Goal: Information Seeking & Learning: Learn about a topic

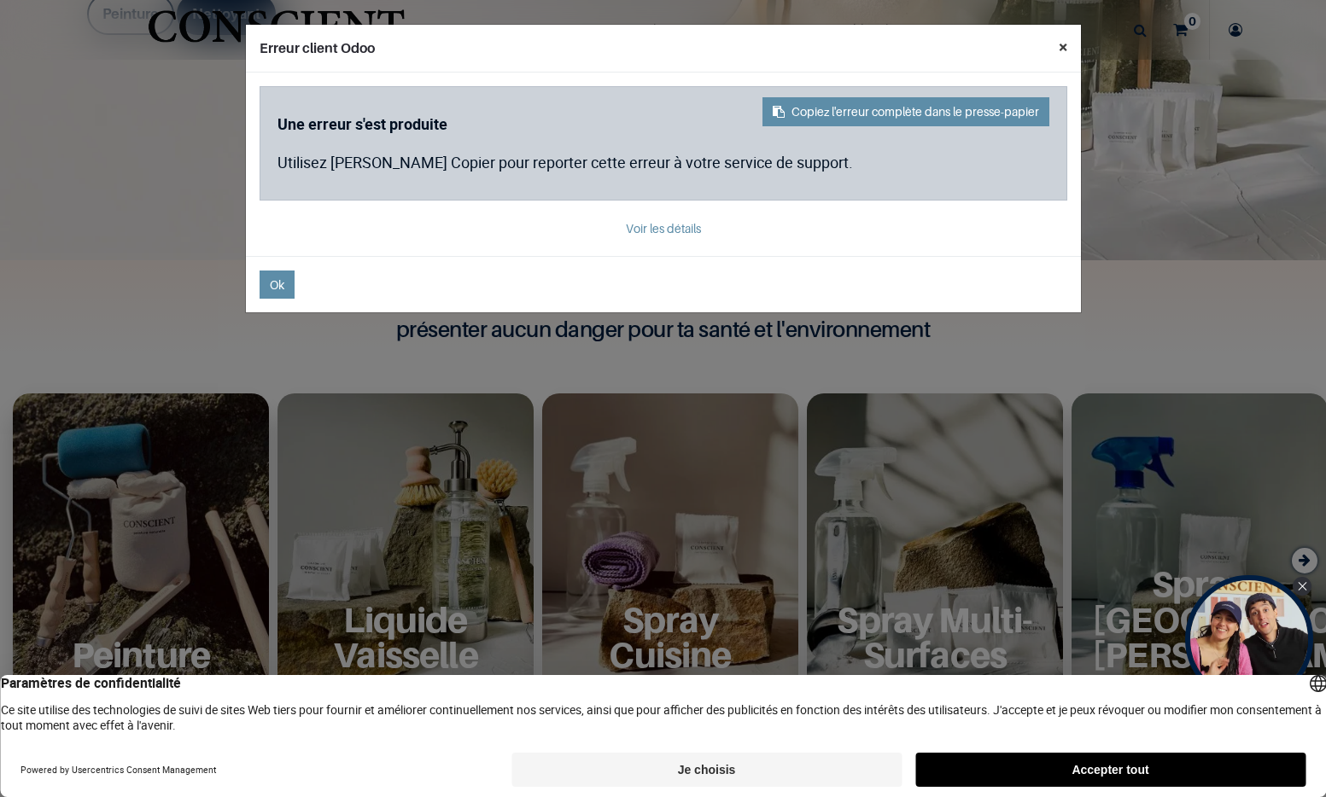
click at [1068, 46] on button "×" at bounding box center [1063, 47] width 36 height 44
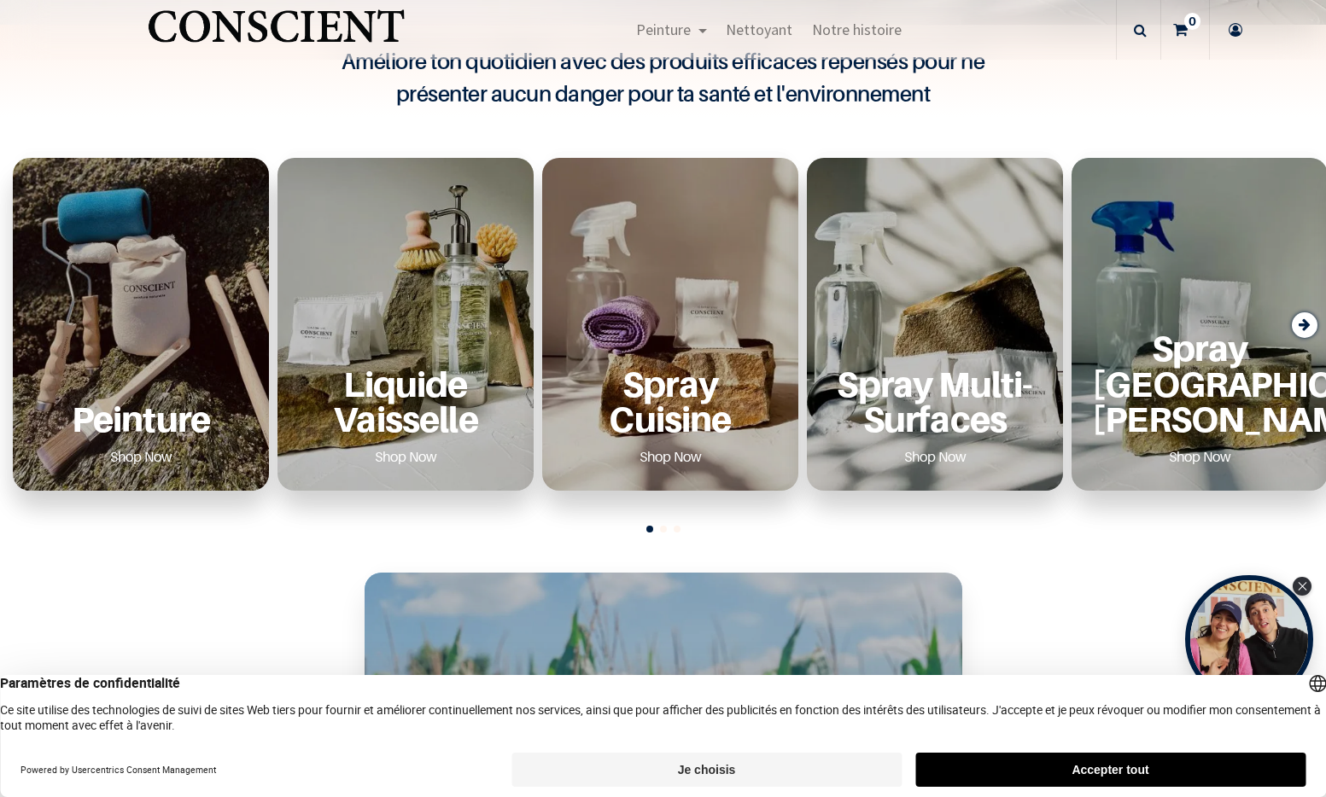
scroll to position [671, 0]
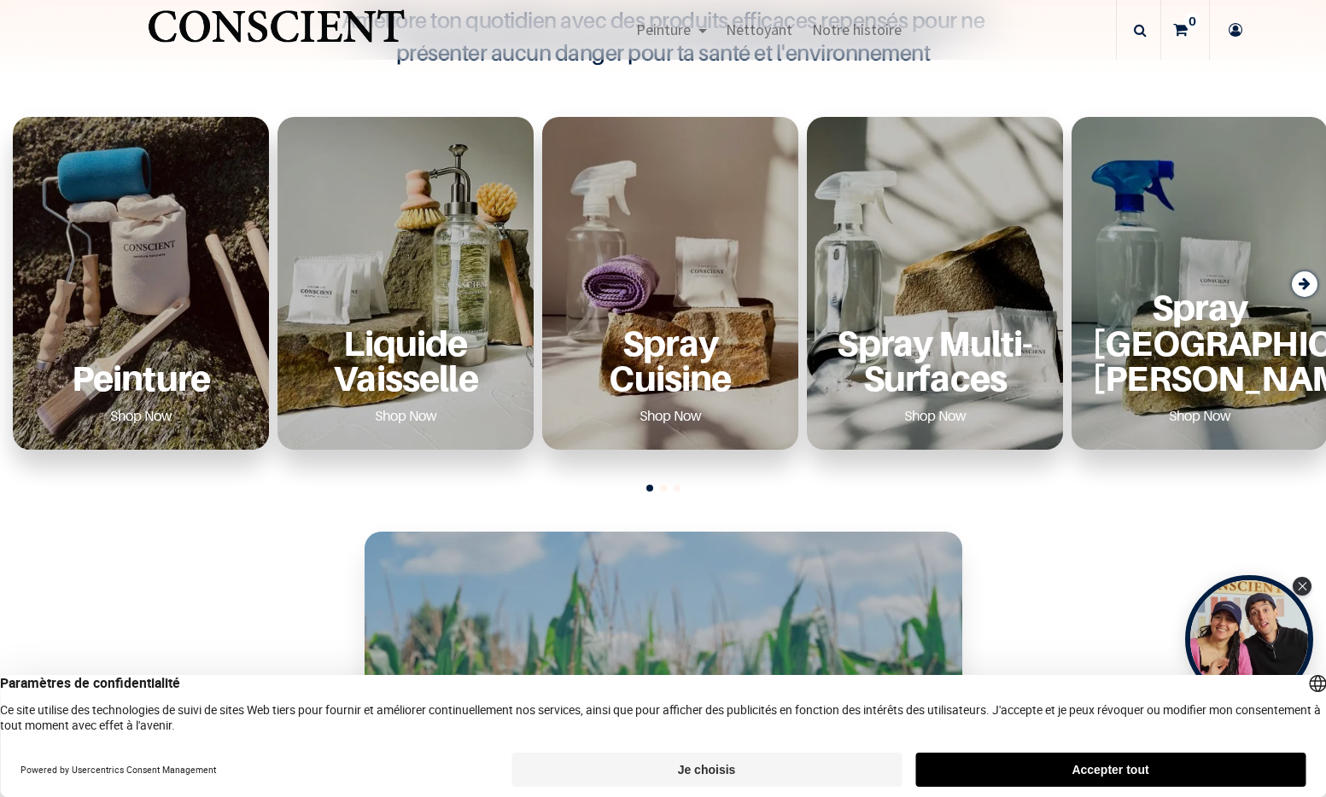
click at [217, 387] on p "Peinture" at bounding box center [140, 377] width 215 height 35
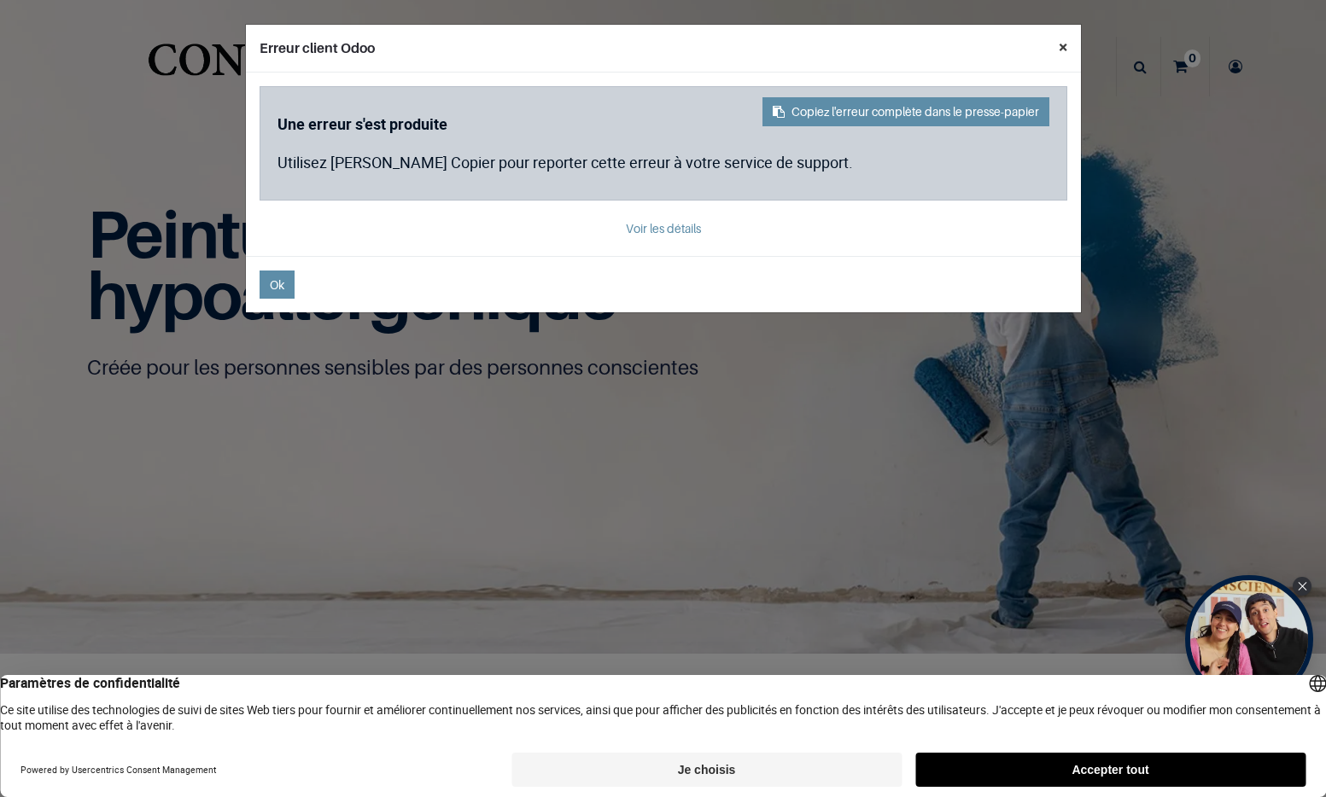
click at [1056, 39] on button "×" at bounding box center [1063, 47] width 36 height 44
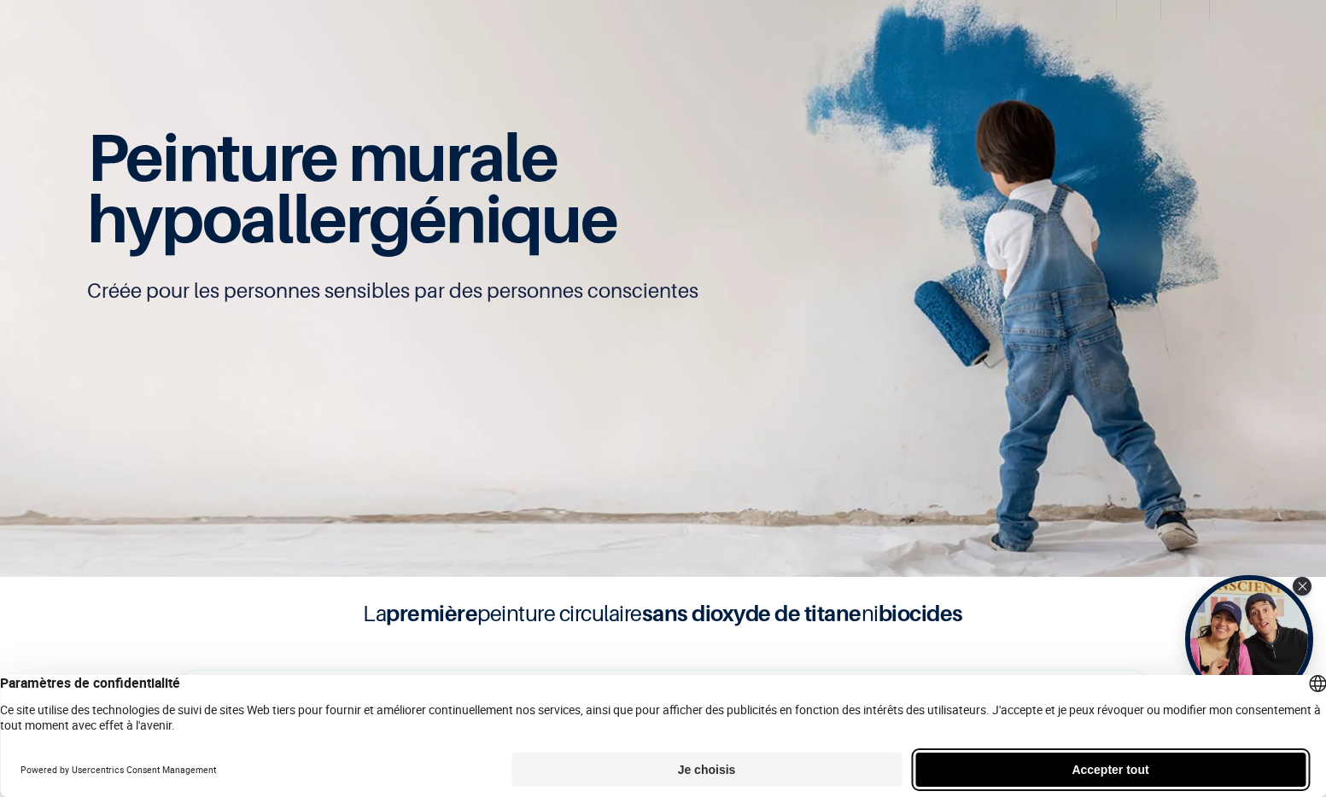
click at [1028, 766] on button "Accepter tout" at bounding box center [1110, 770] width 390 height 34
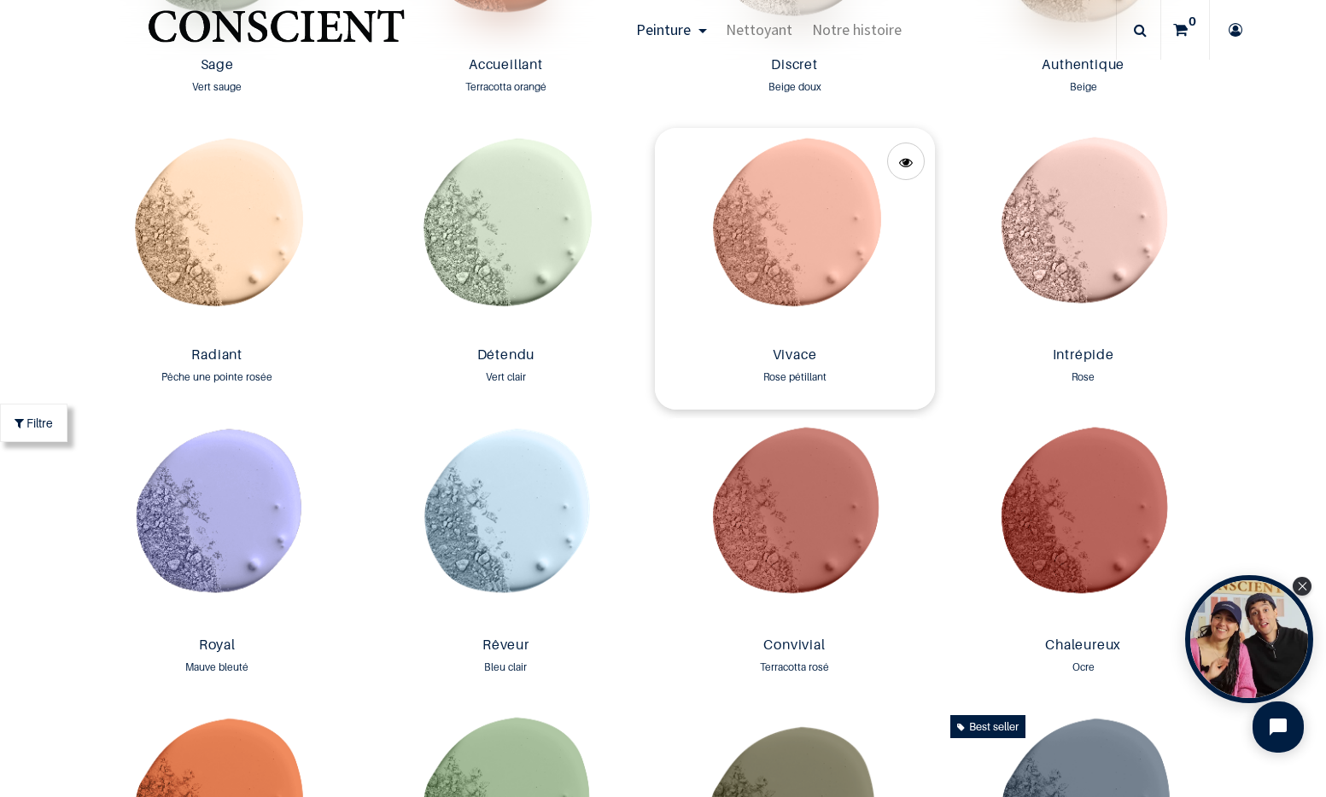
scroll to position [1736, 0]
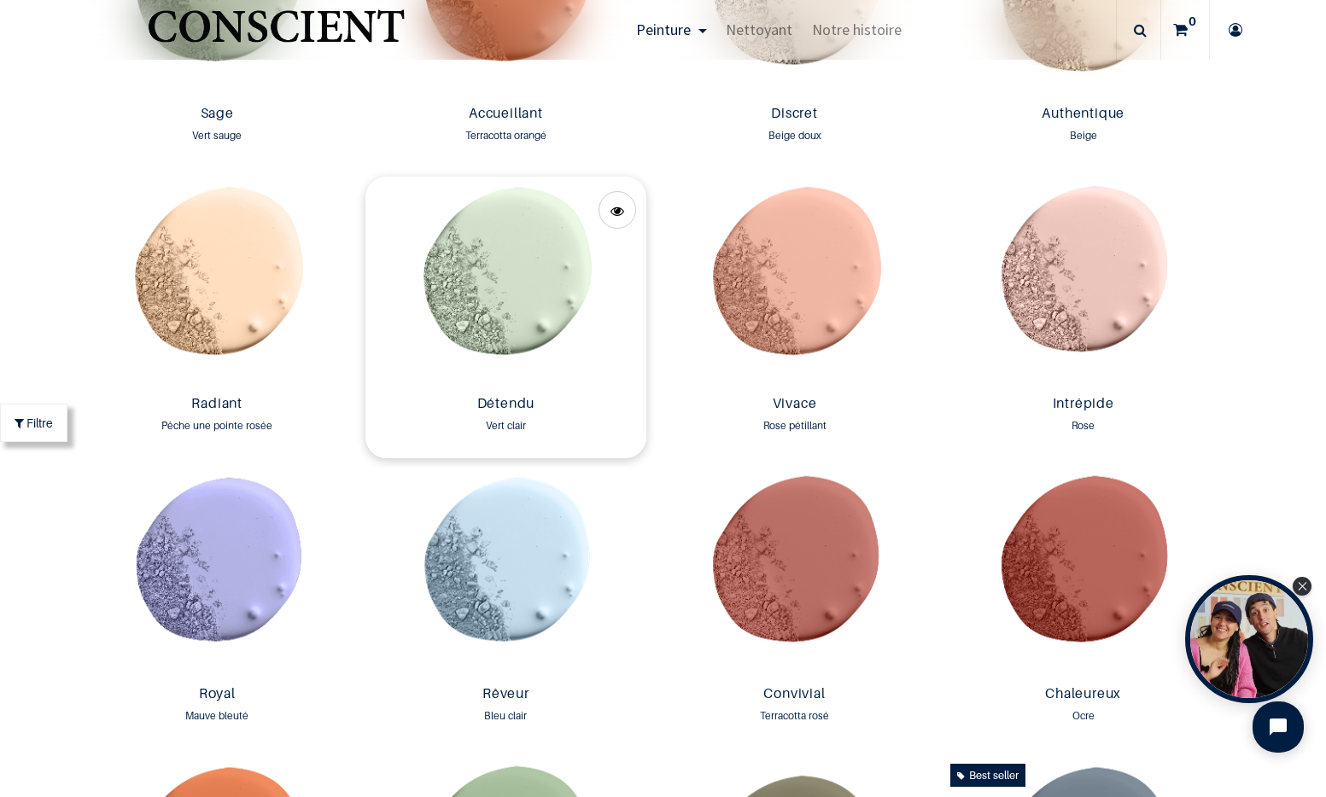
click at [577, 273] on img at bounding box center [505, 283] width 280 height 212
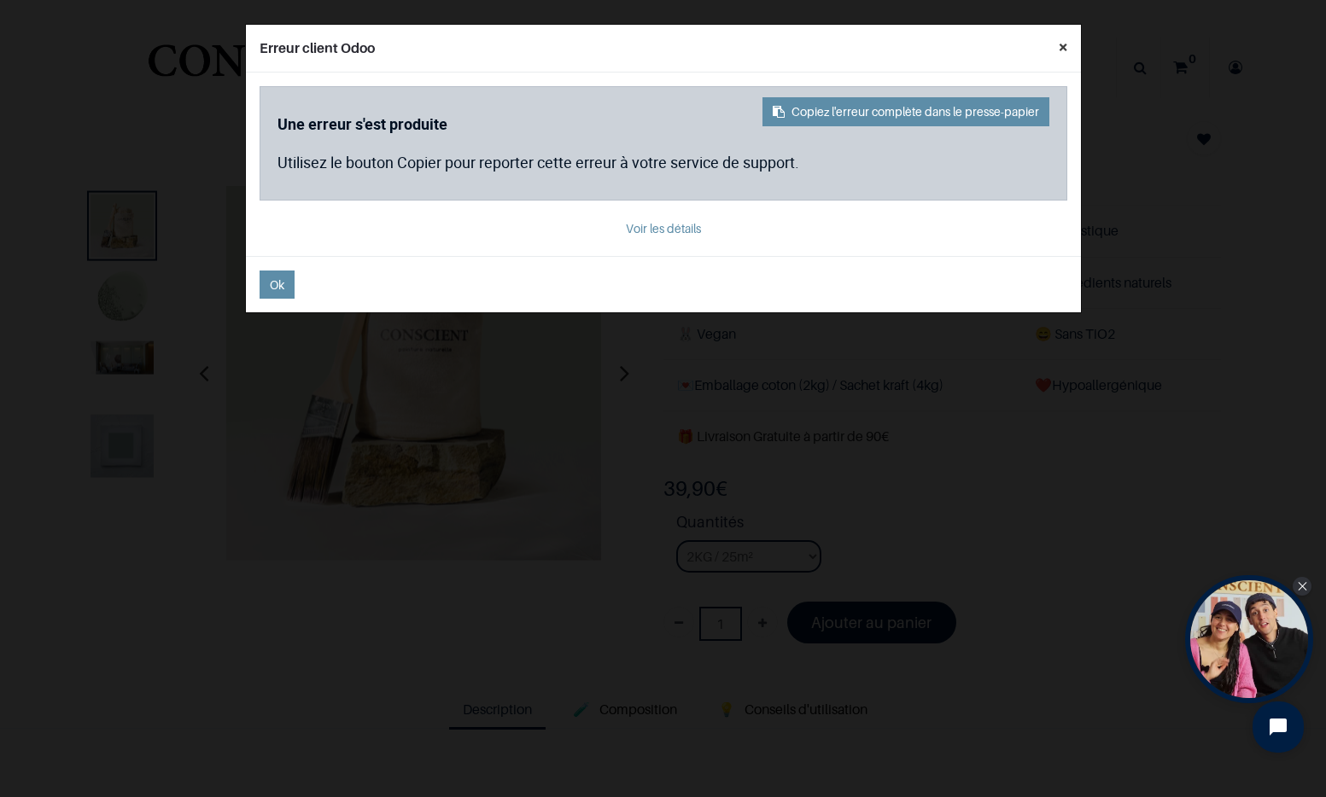
click at [1059, 50] on button "×" at bounding box center [1063, 47] width 36 height 44
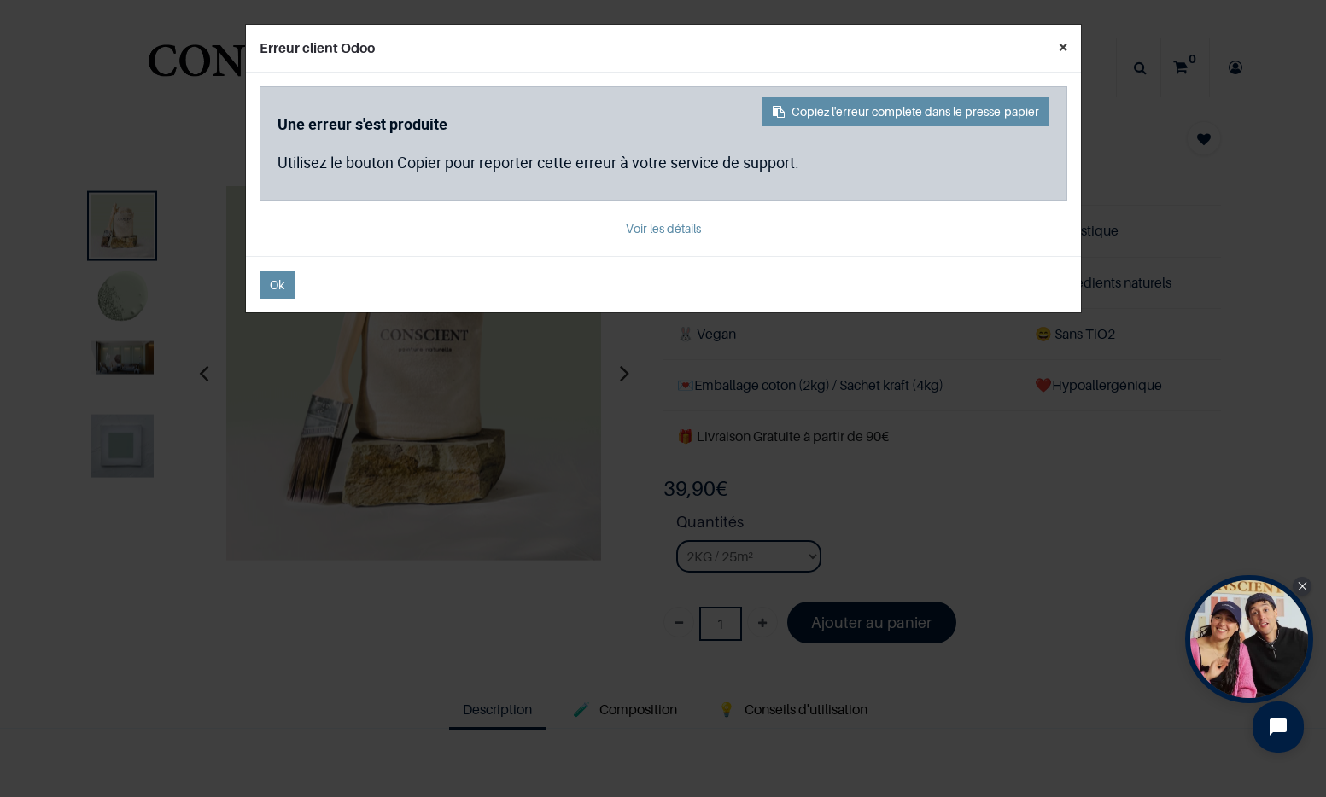
click at [1063, 42] on button "×" at bounding box center [1063, 47] width 36 height 44
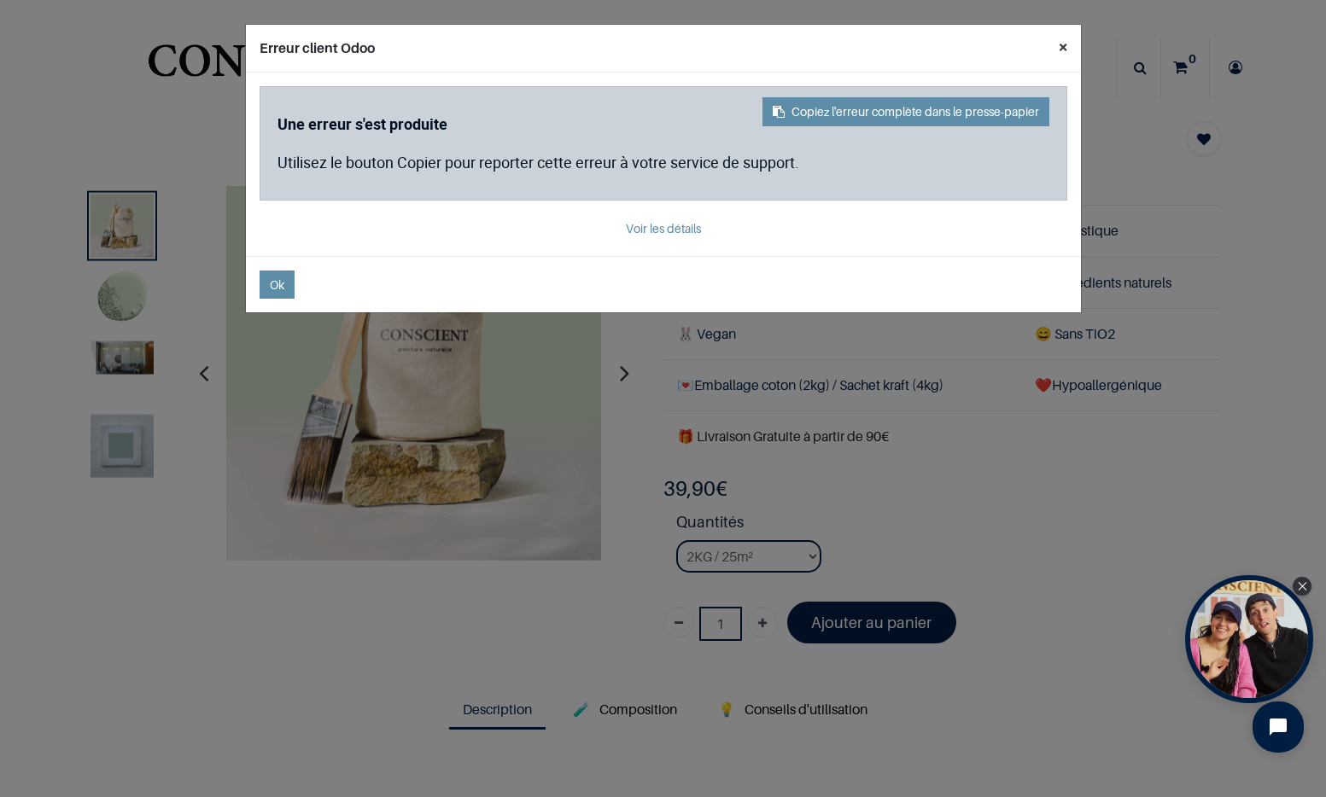
click at [1063, 44] on button "×" at bounding box center [1063, 47] width 36 height 44
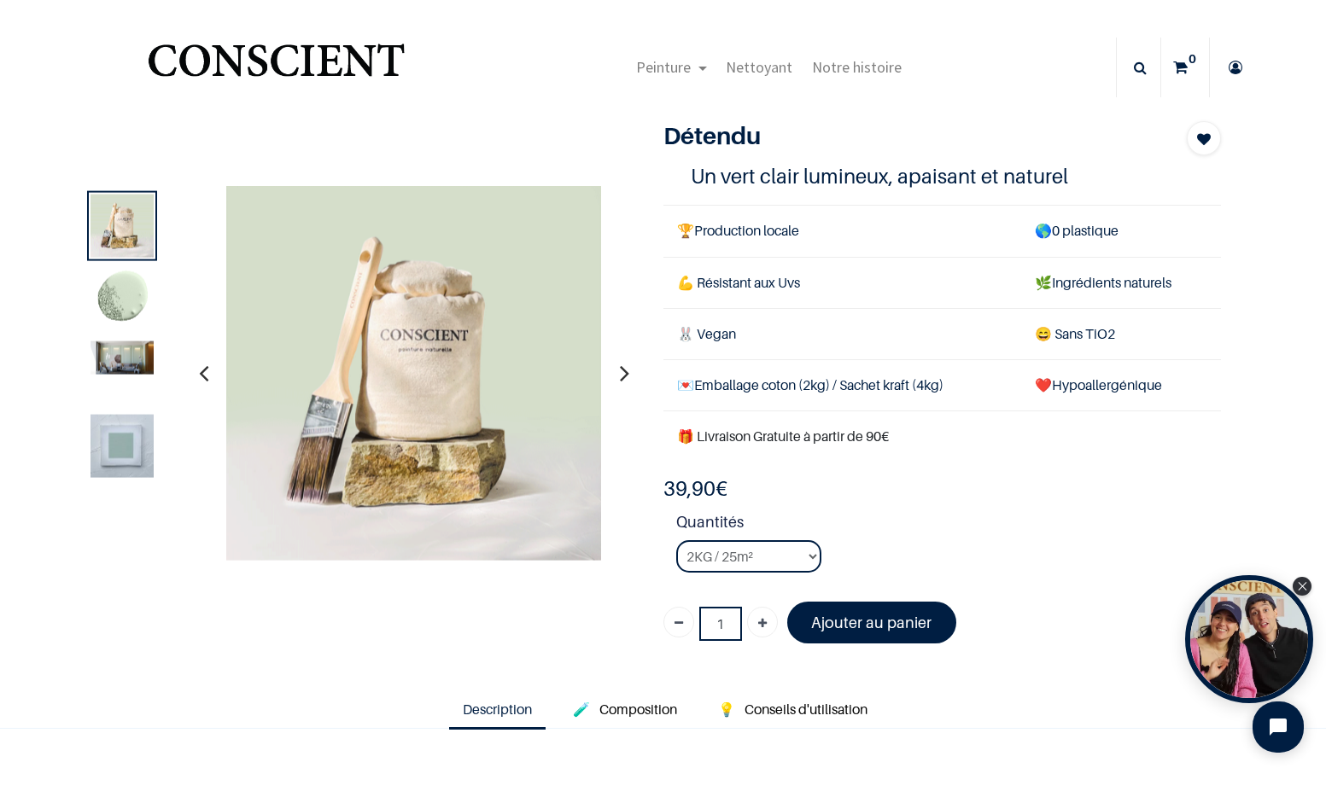
click at [114, 365] on img at bounding box center [121, 357] width 63 height 33
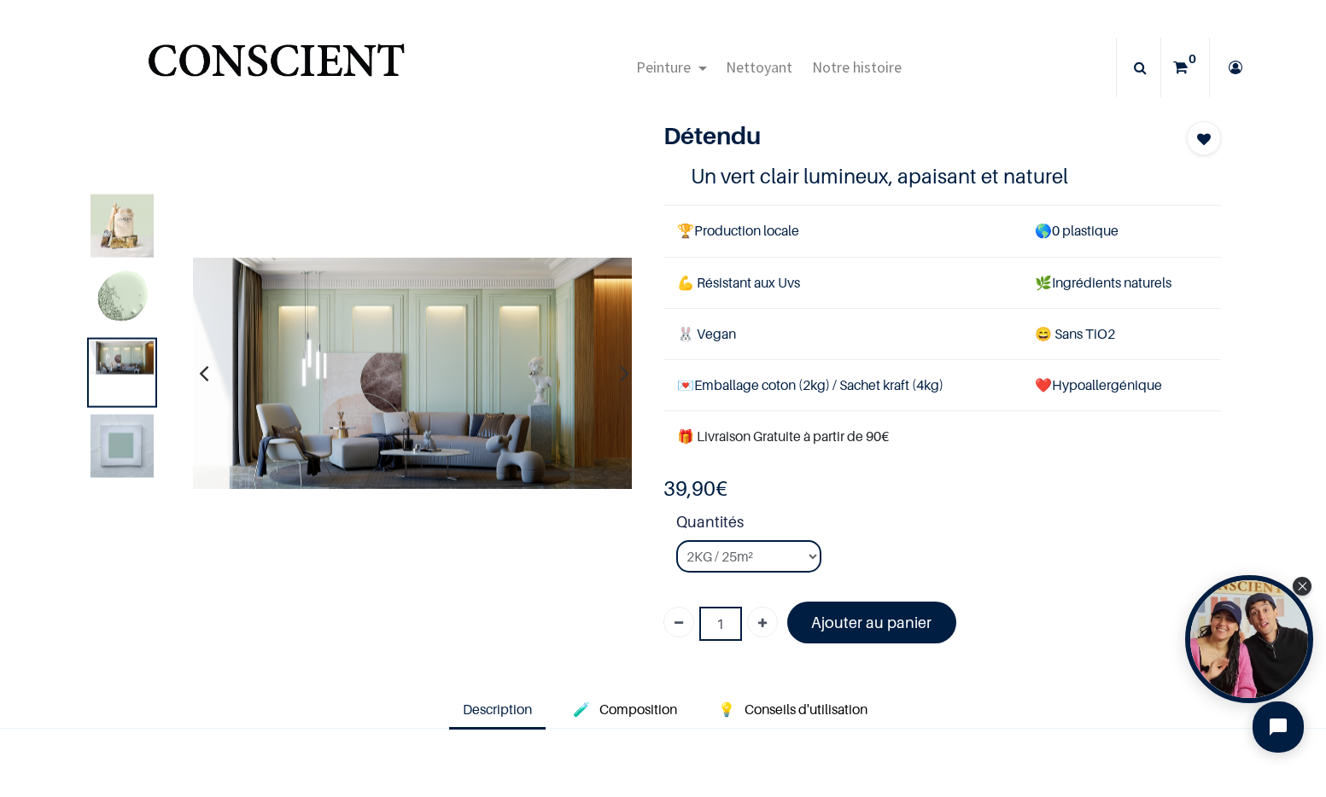
click at [140, 454] on img at bounding box center [121, 445] width 63 height 63
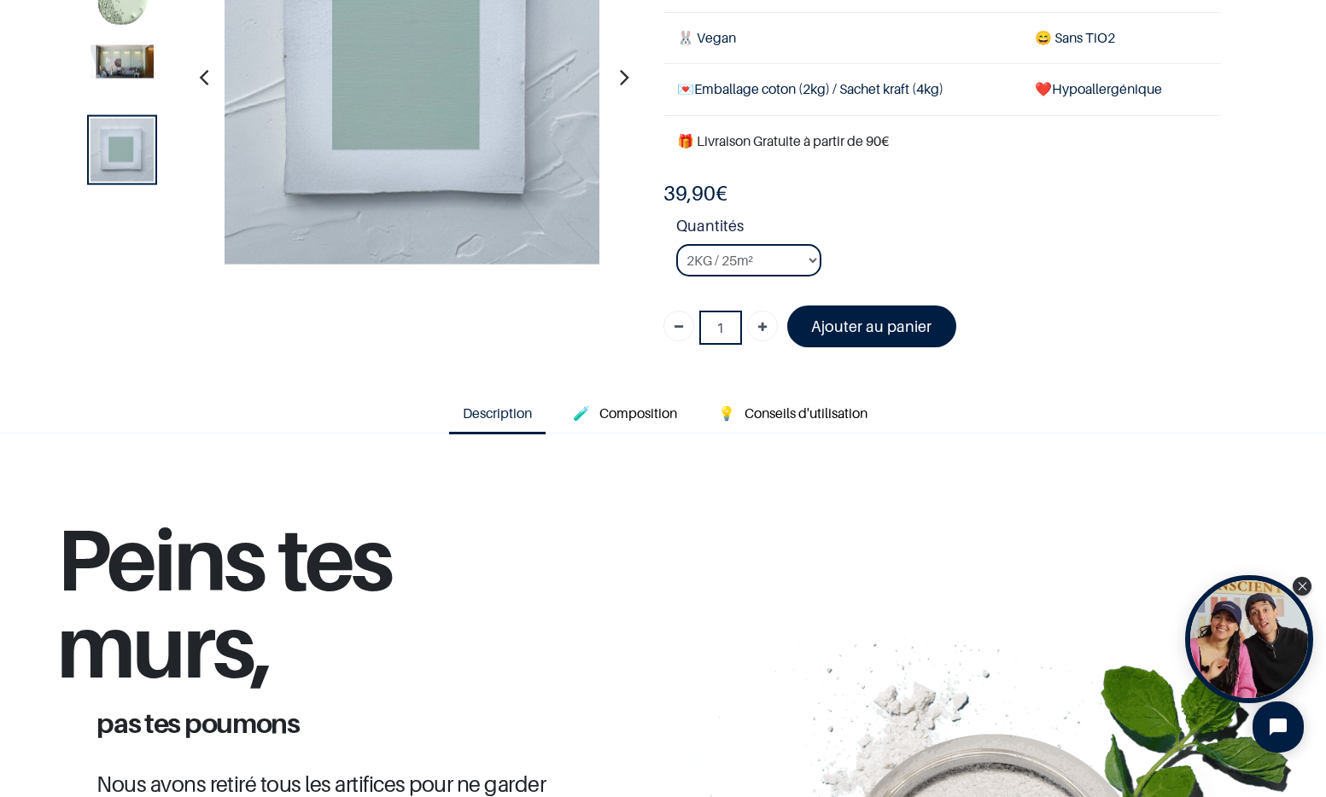
scroll to position [253, 0]
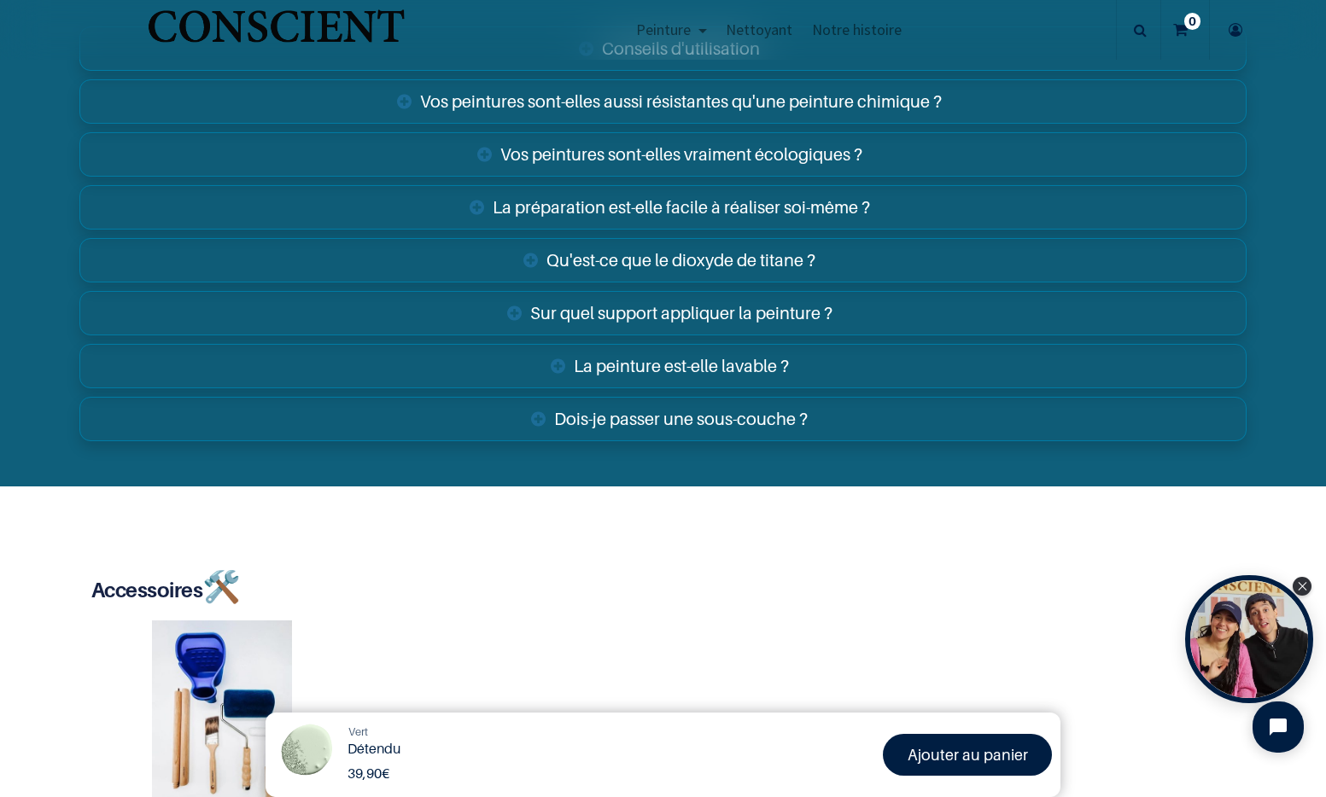
scroll to position [3044, 0]
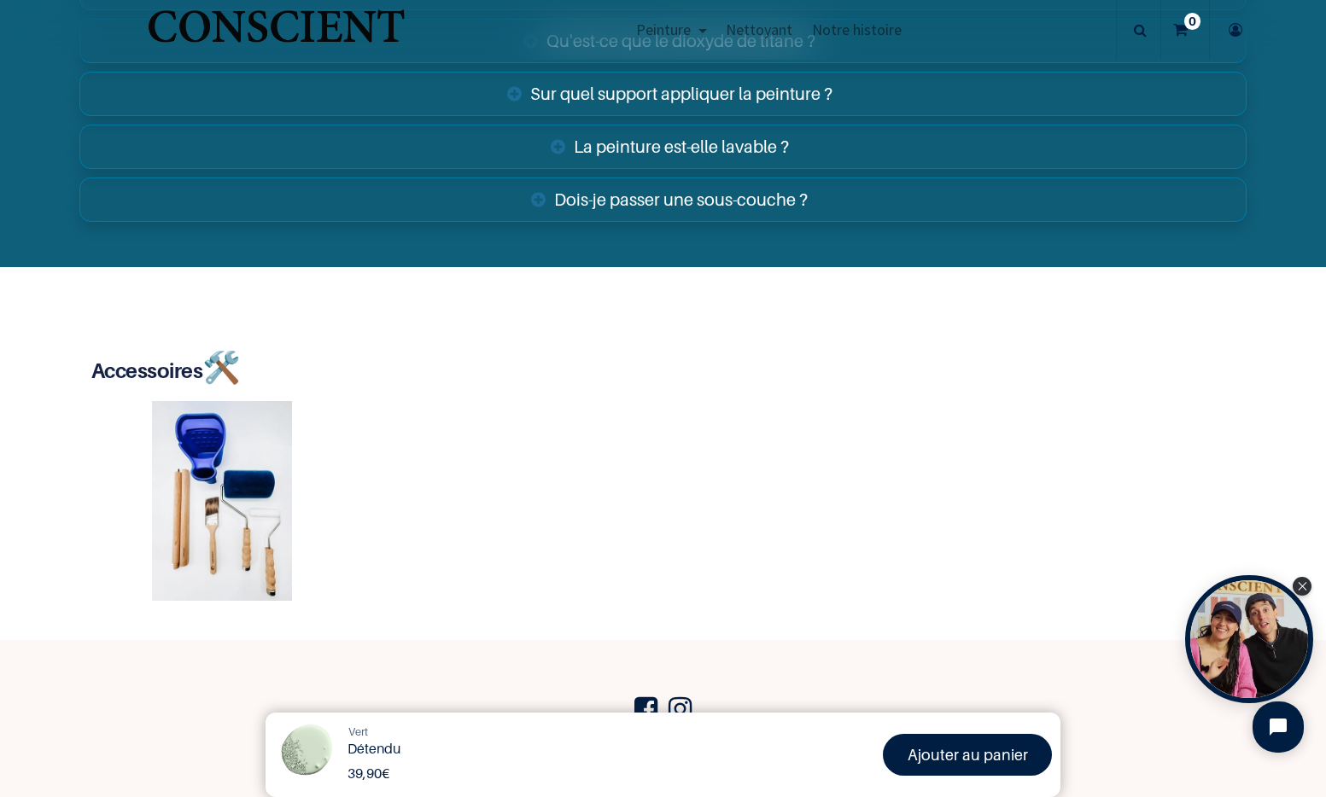
click at [441, 211] on link "Dois-je passer une sous-couche ?" at bounding box center [663, 200] width 1168 height 44
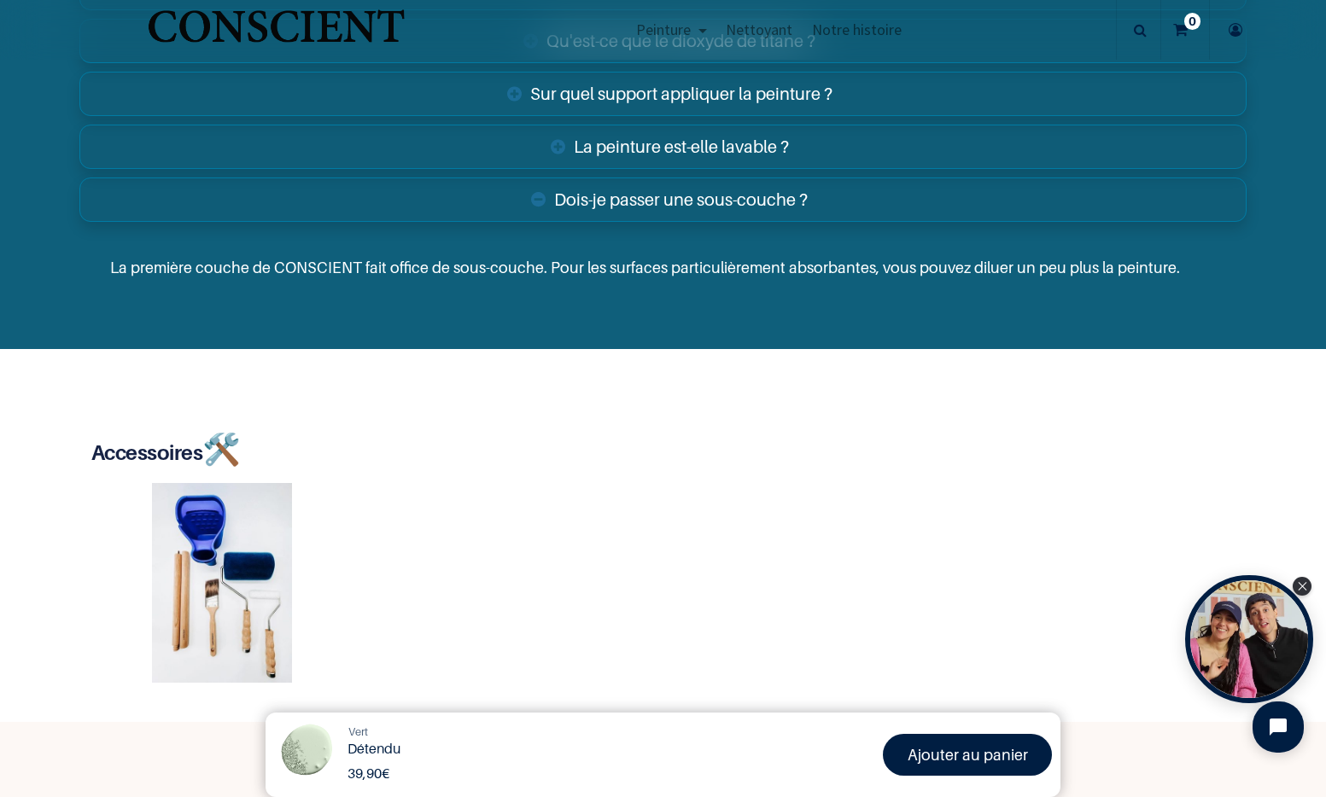
click at [441, 211] on link "Dois-je passer une sous-couche ?" at bounding box center [663, 200] width 1168 height 44
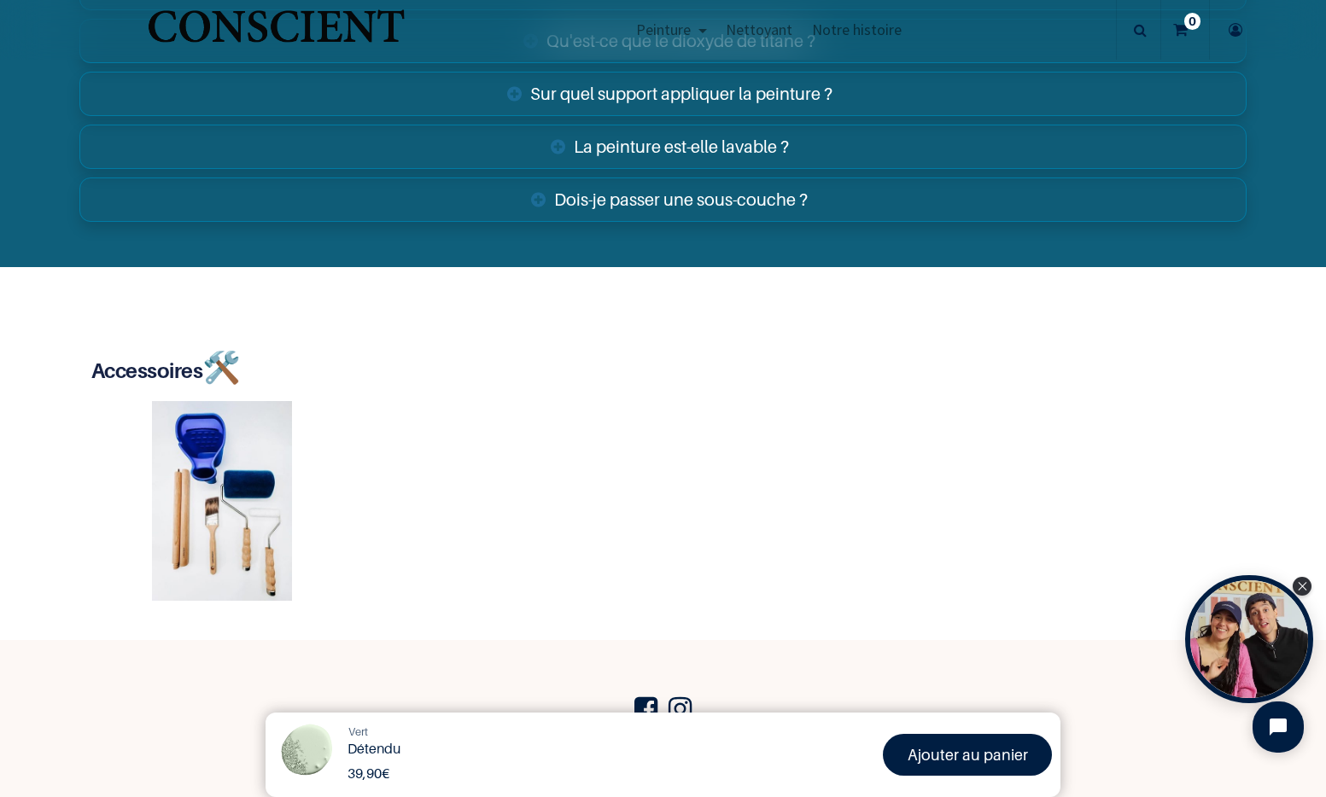
click at [440, 156] on link "La peinture est-elle lavable ?" at bounding box center [663, 147] width 1168 height 44
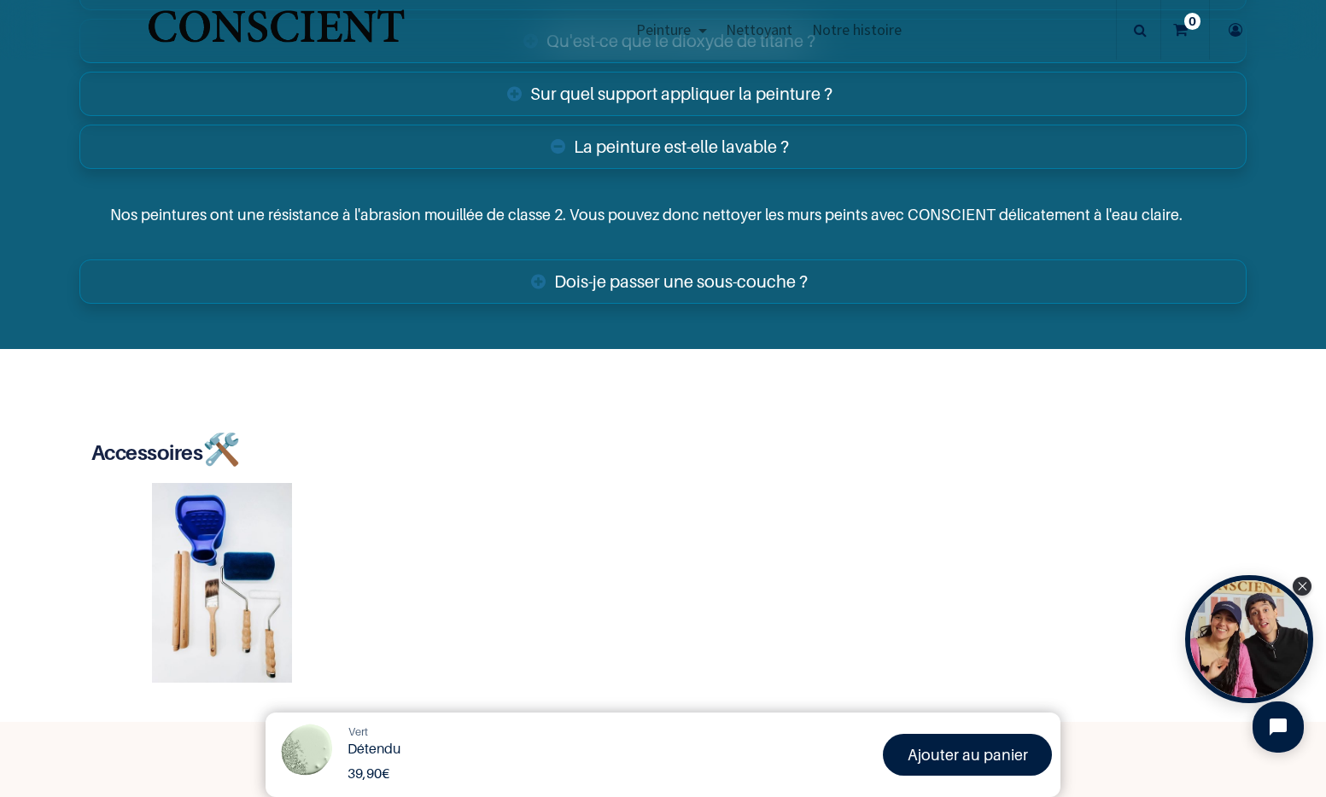
click at [440, 156] on link "La peinture est-elle lavable ?" at bounding box center [663, 147] width 1168 height 44
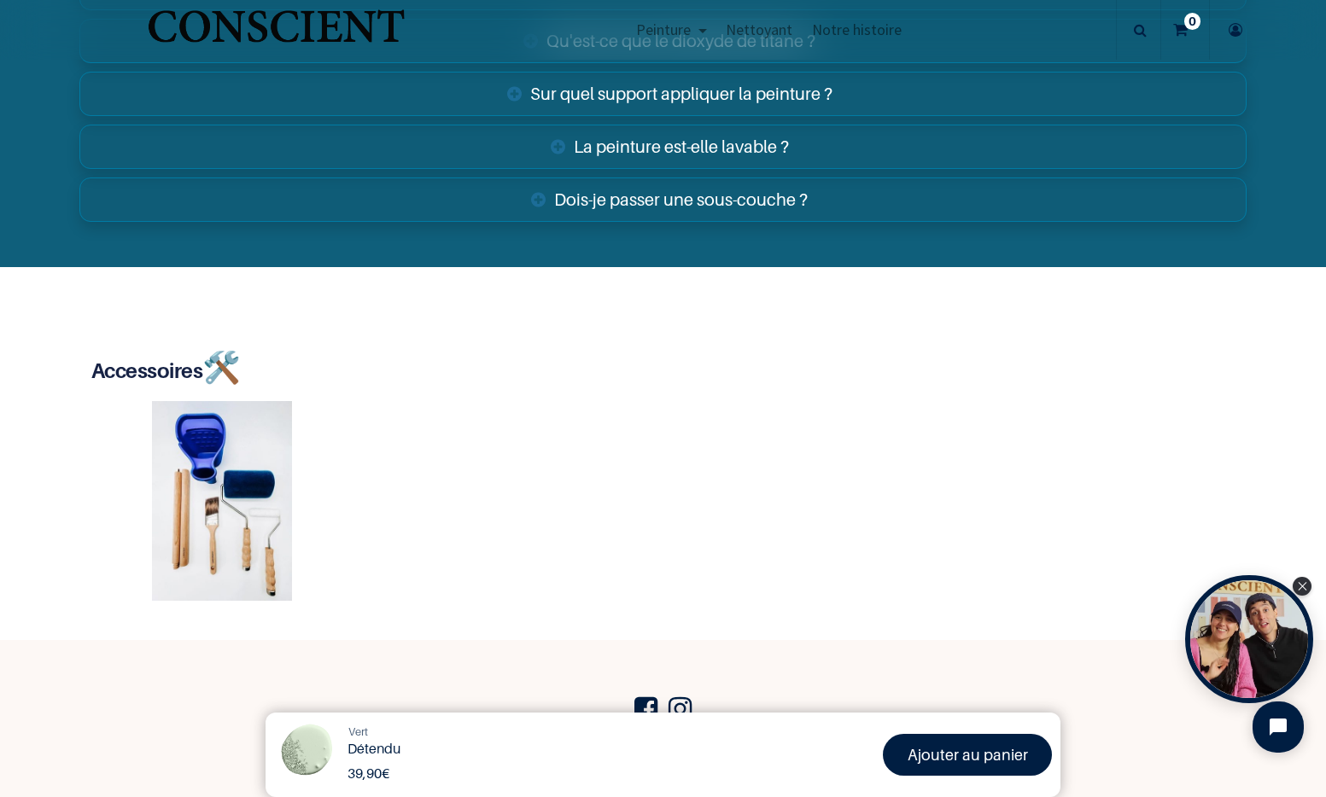
click at [436, 102] on link "Sur quel support appliquer la peinture ?" at bounding box center [663, 94] width 1168 height 44
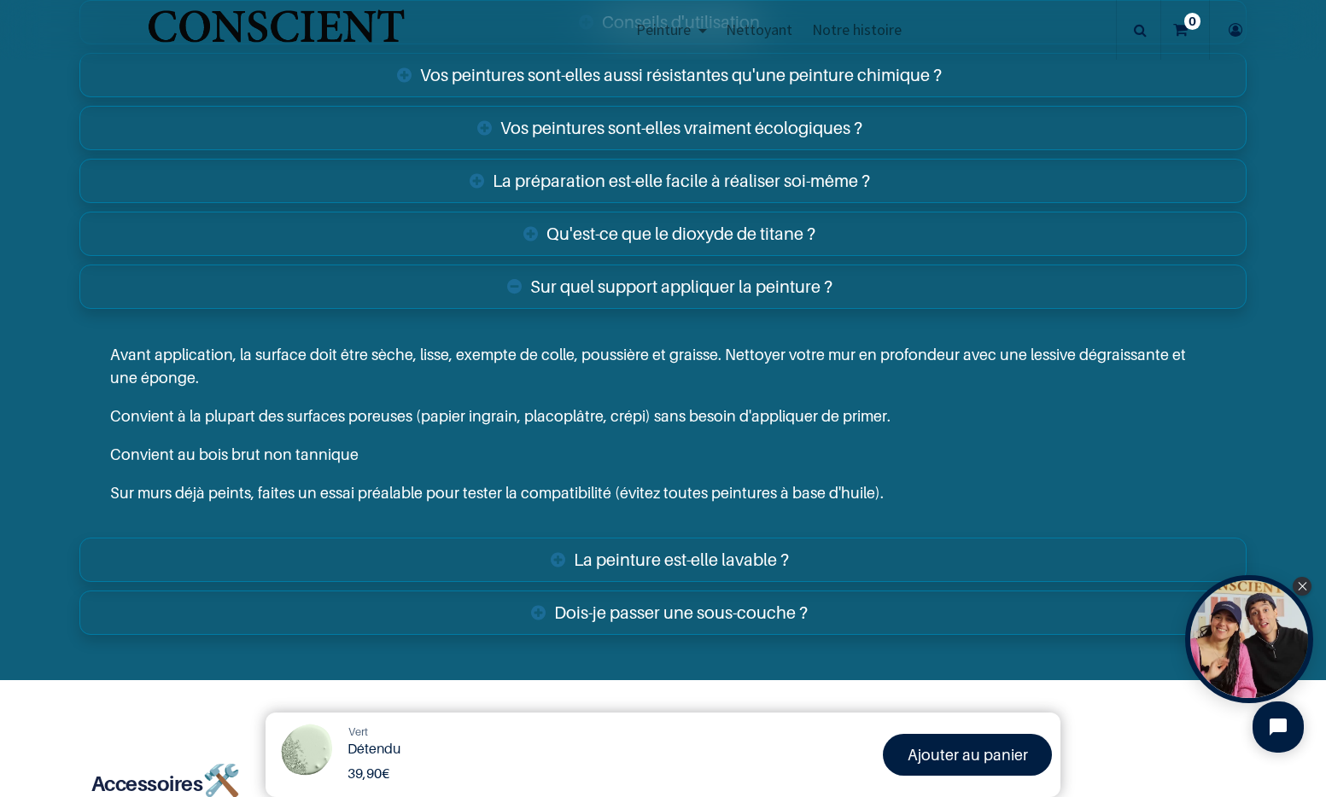
scroll to position [2844, 0]
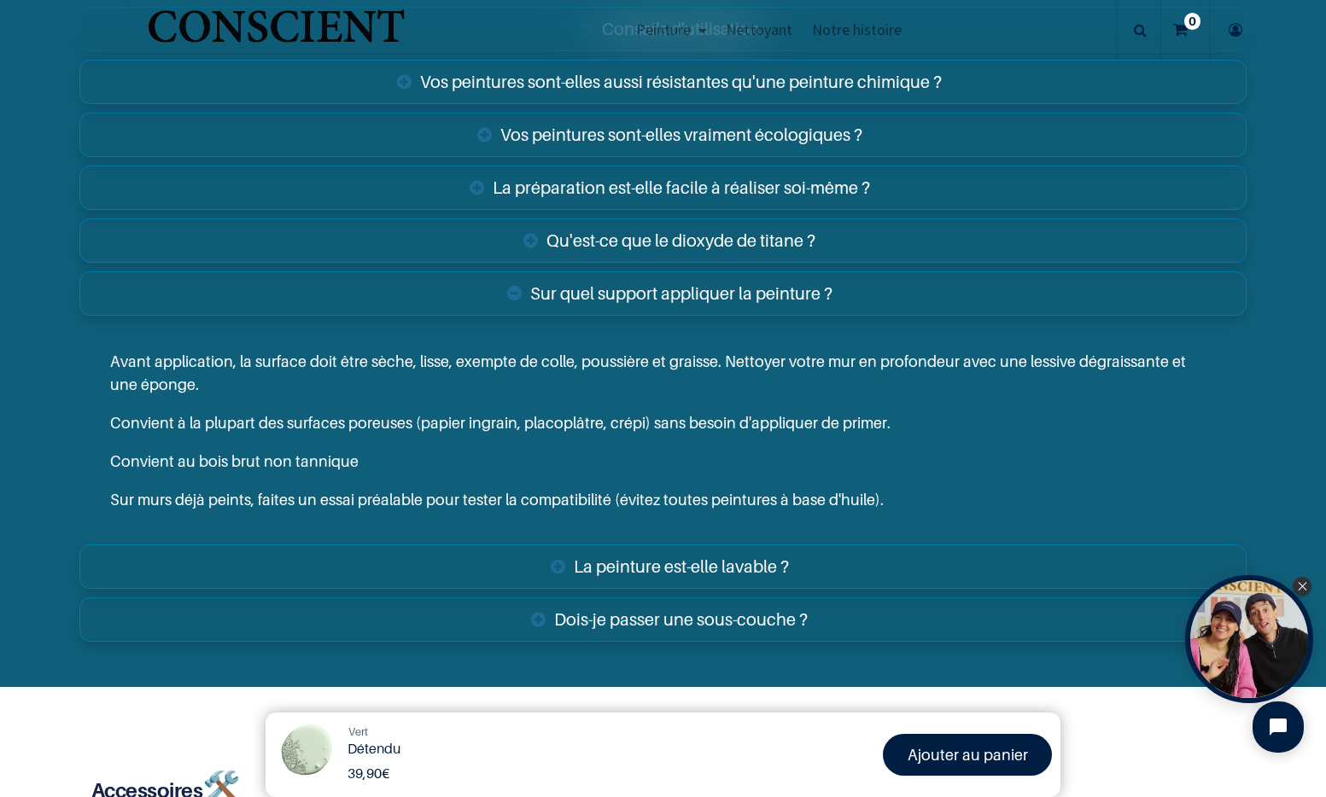
click at [502, 304] on link "Sur quel support appliquer la peinture ?" at bounding box center [663, 293] width 1168 height 44
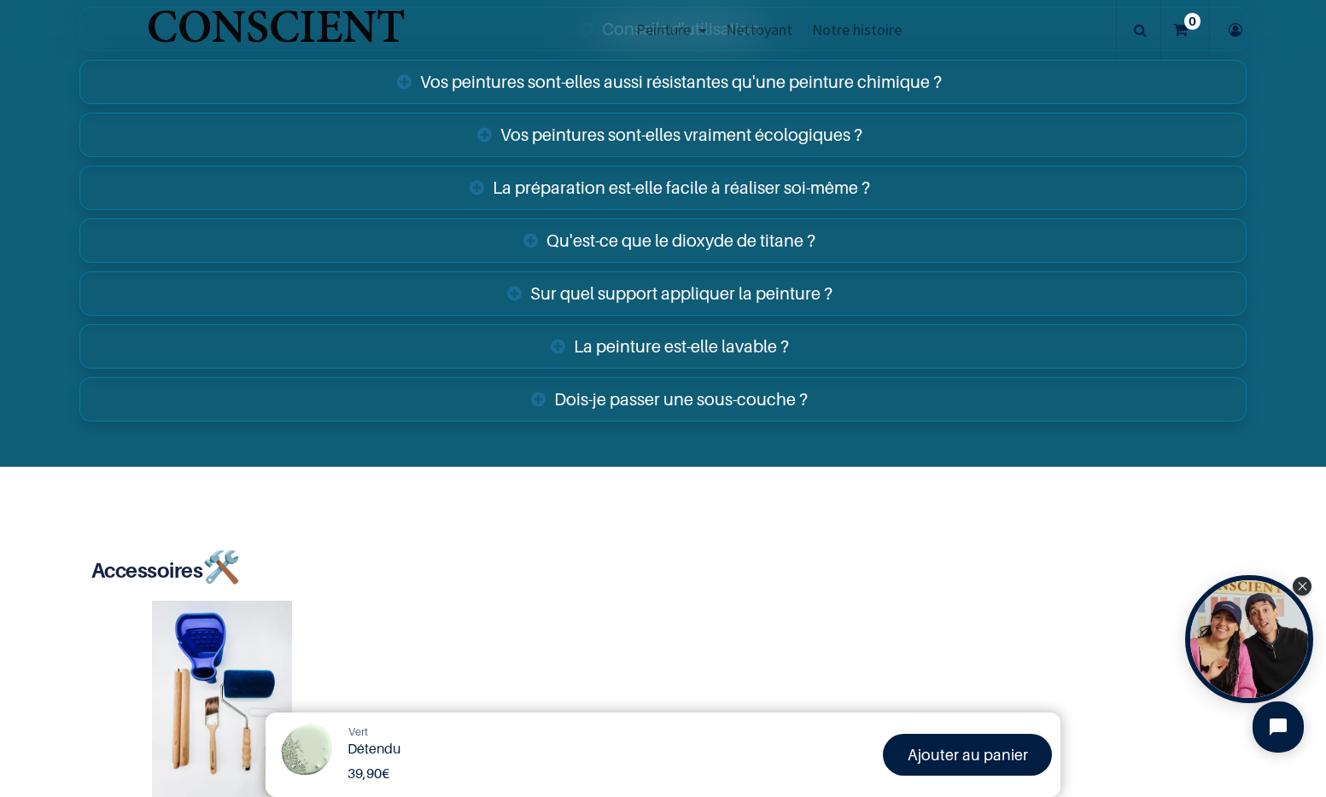
click at [460, 199] on link "La préparation est-elle facile à réaliser soi-même ?" at bounding box center [663, 188] width 1168 height 44
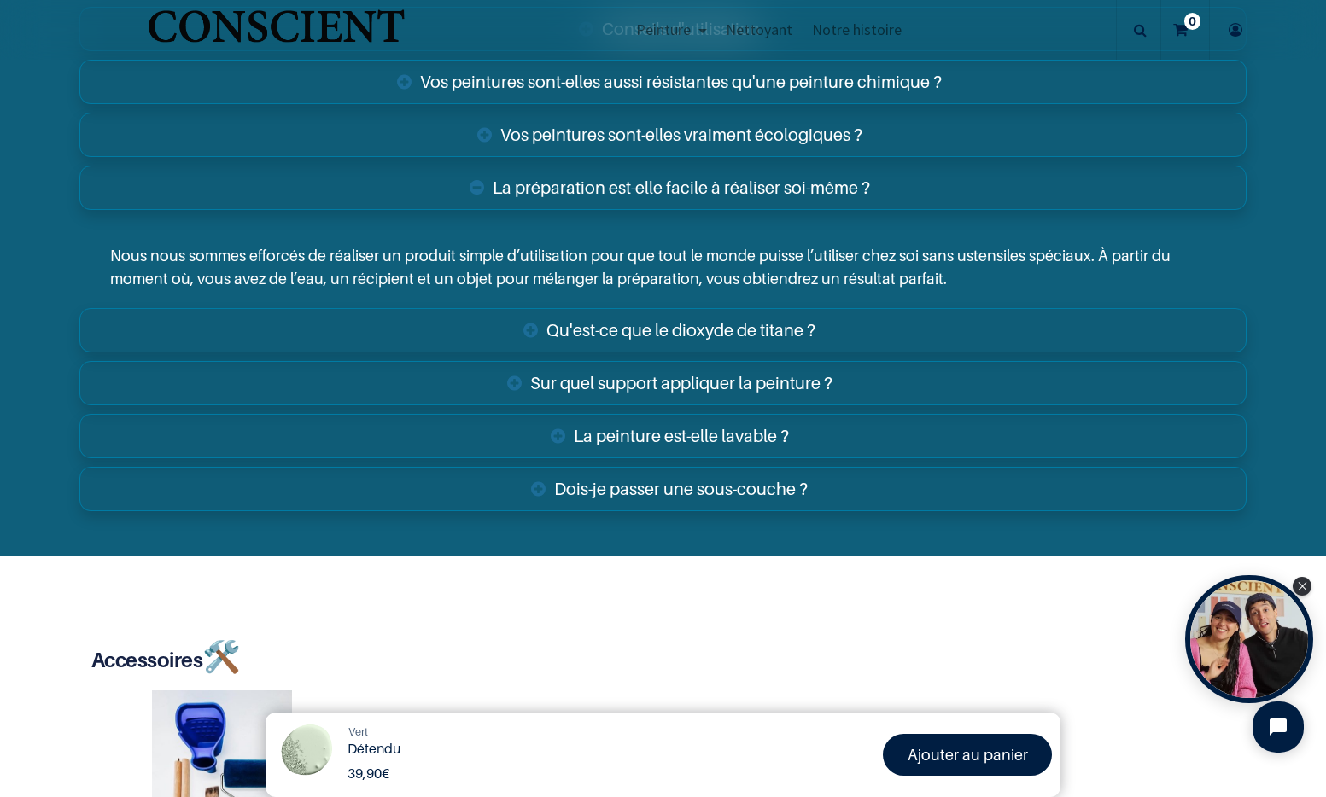
click at [460, 199] on link "La préparation est-elle facile à réaliser soi-même ?" at bounding box center [663, 188] width 1168 height 44
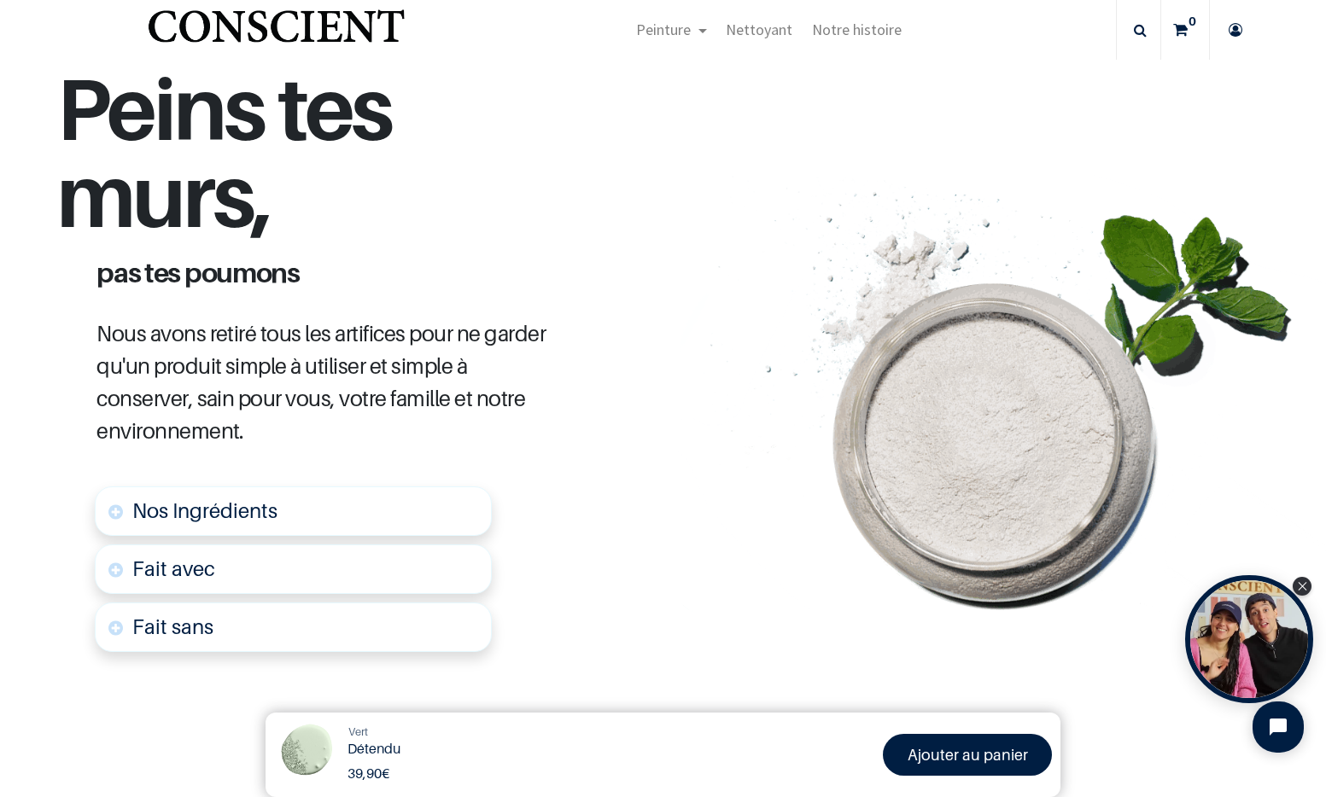
scroll to position [369, 0]
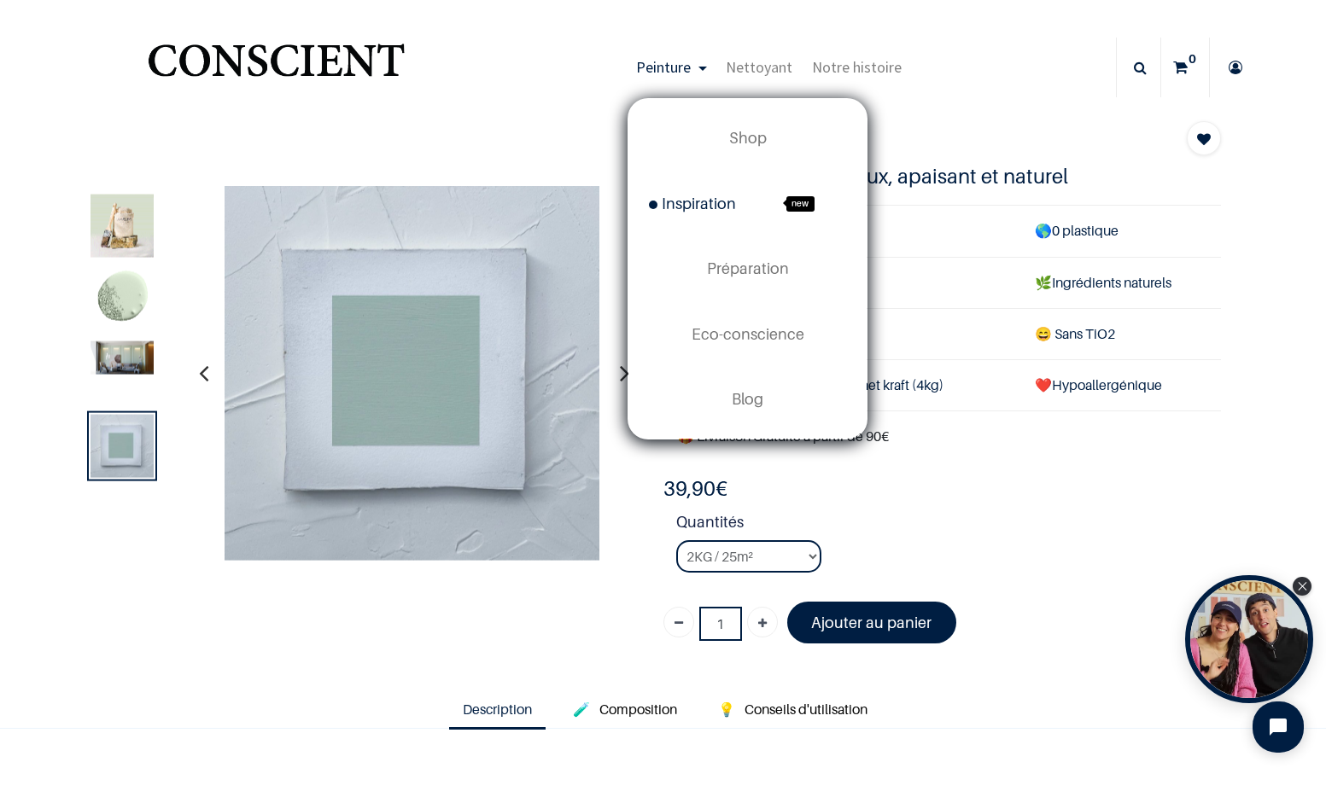
click at [690, 195] on span "Inspiration" at bounding box center [692, 204] width 87 height 18
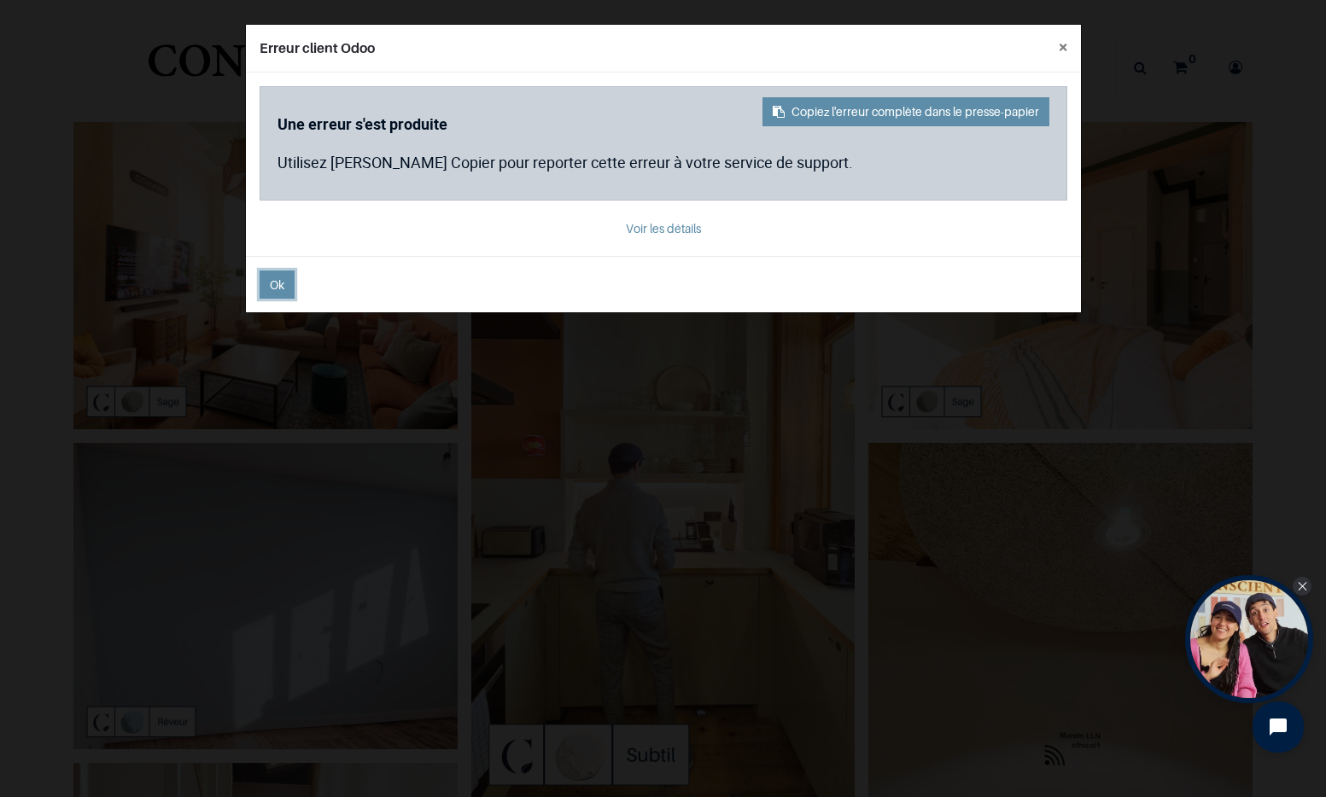
click at [286, 293] on button "Ok" at bounding box center [276, 285] width 35 height 28
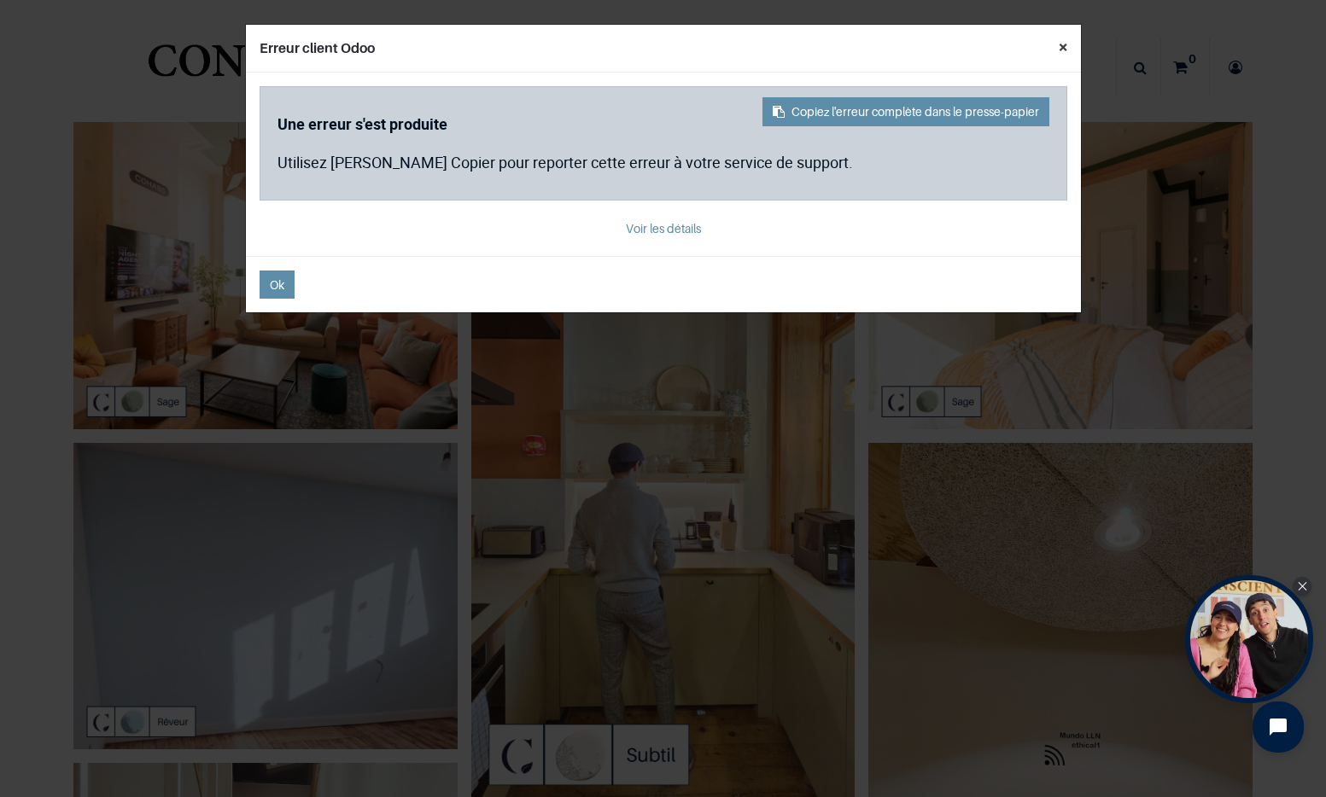
click at [1057, 44] on button "×" at bounding box center [1063, 47] width 36 height 44
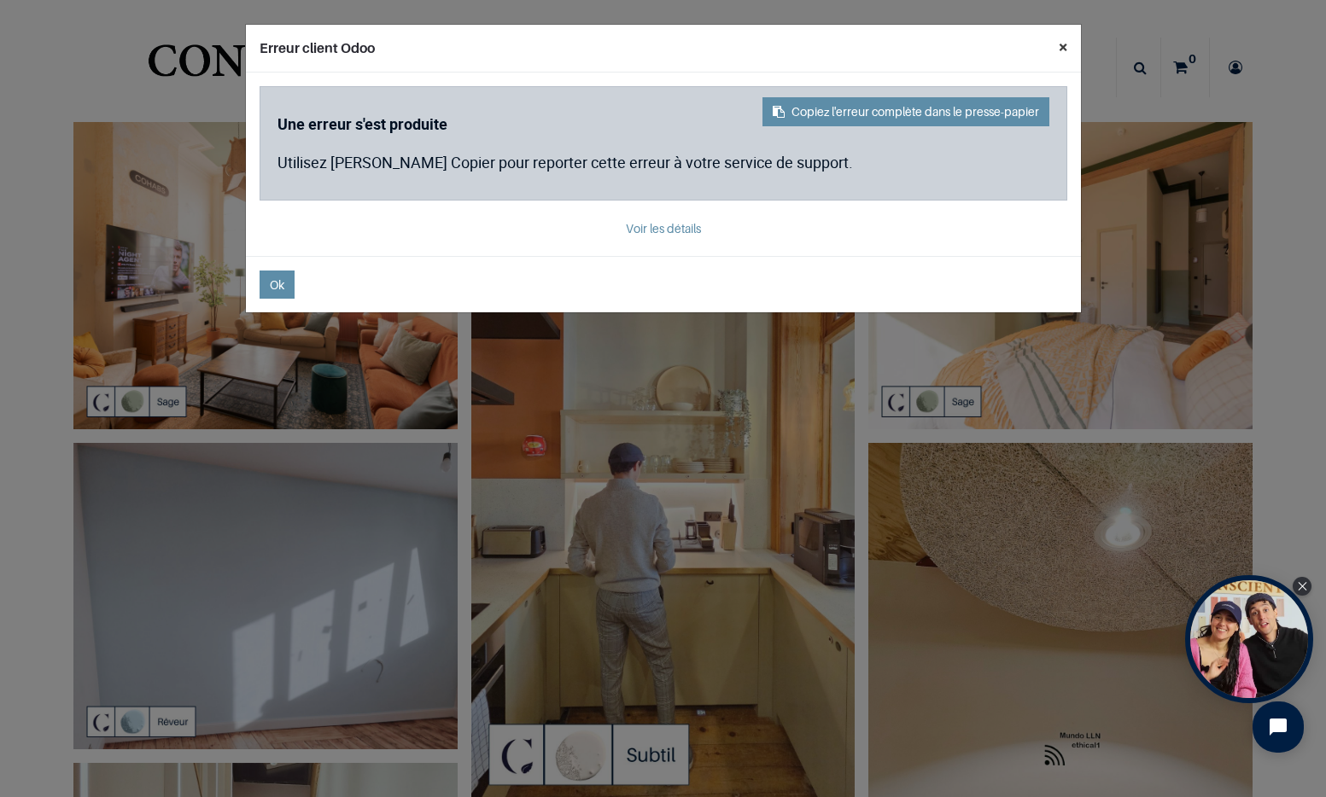
click at [1061, 34] on button "×" at bounding box center [1063, 47] width 36 height 44
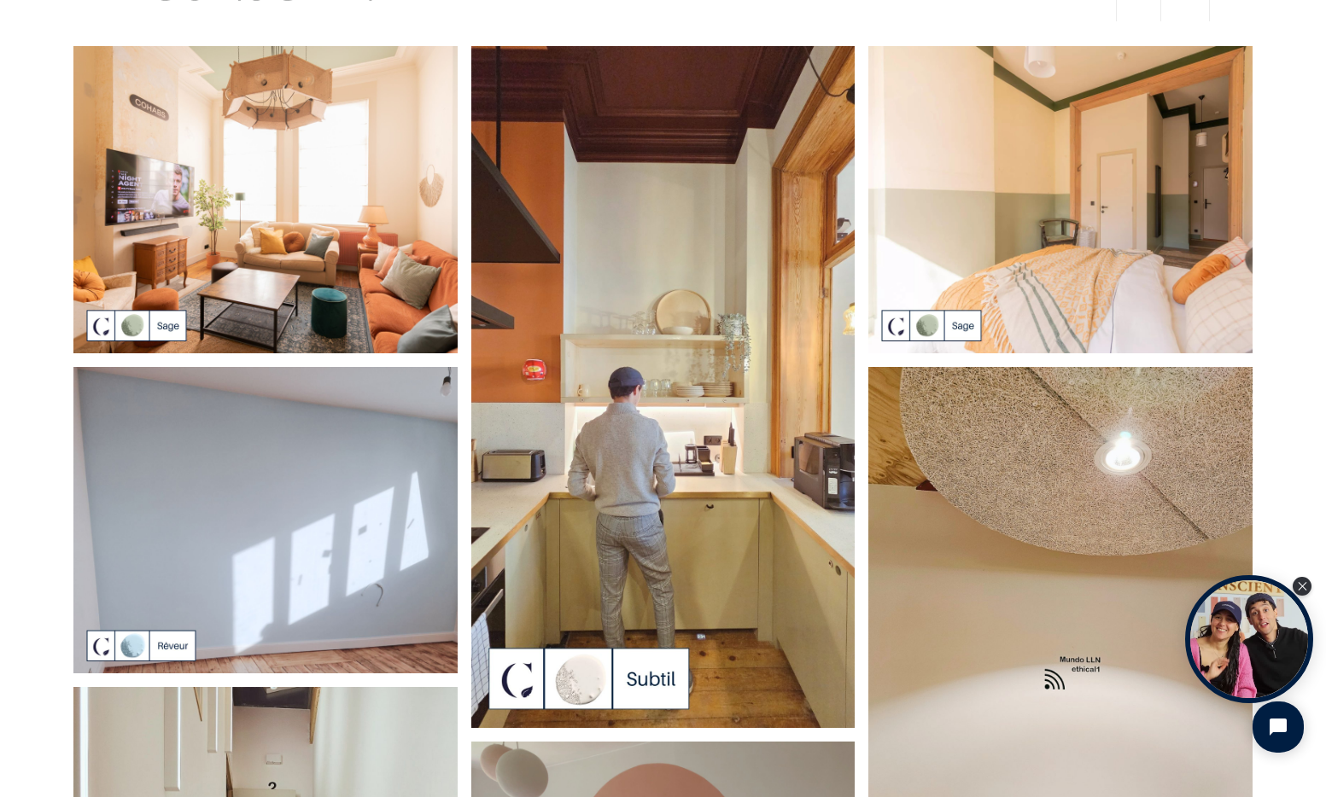
scroll to position [79, 0]
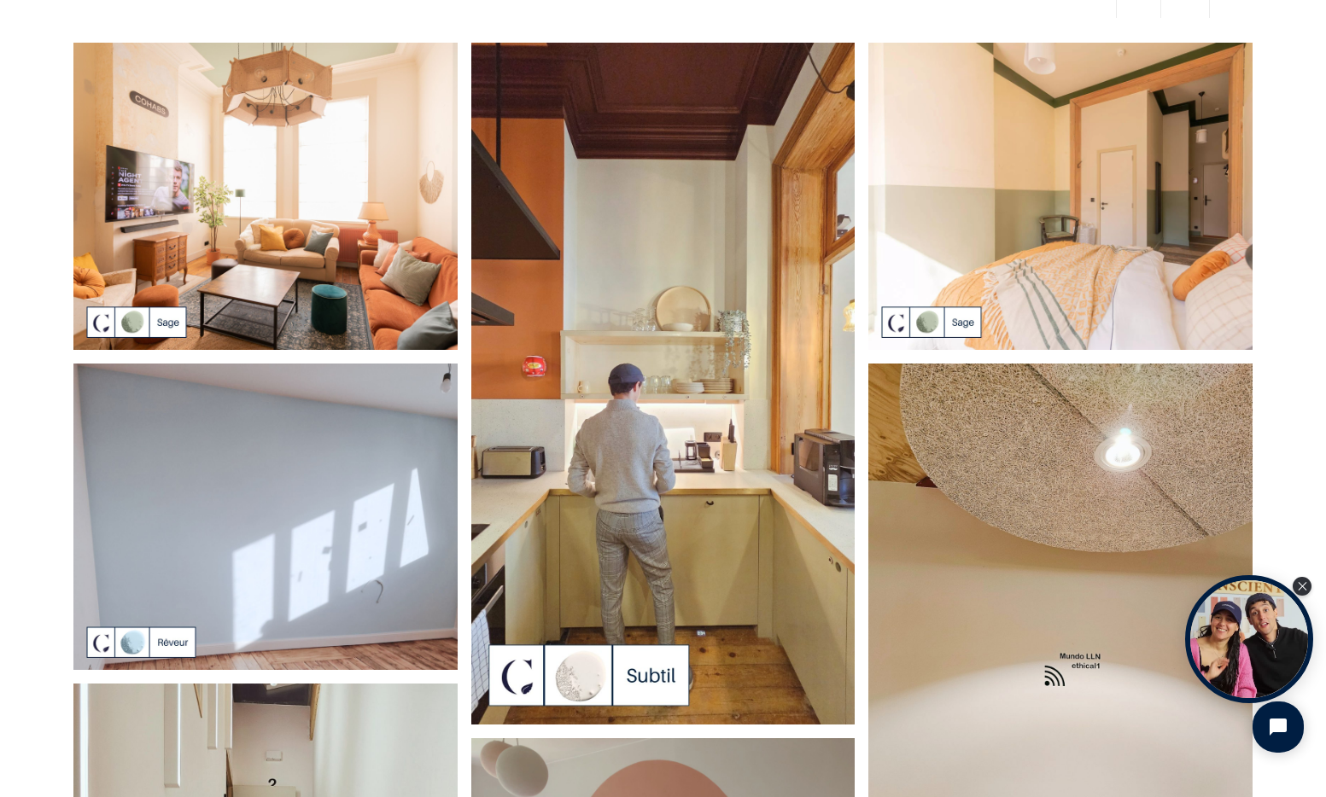
click at [931, 321] on img at bounding box center [1060, 196] width 384 height 307
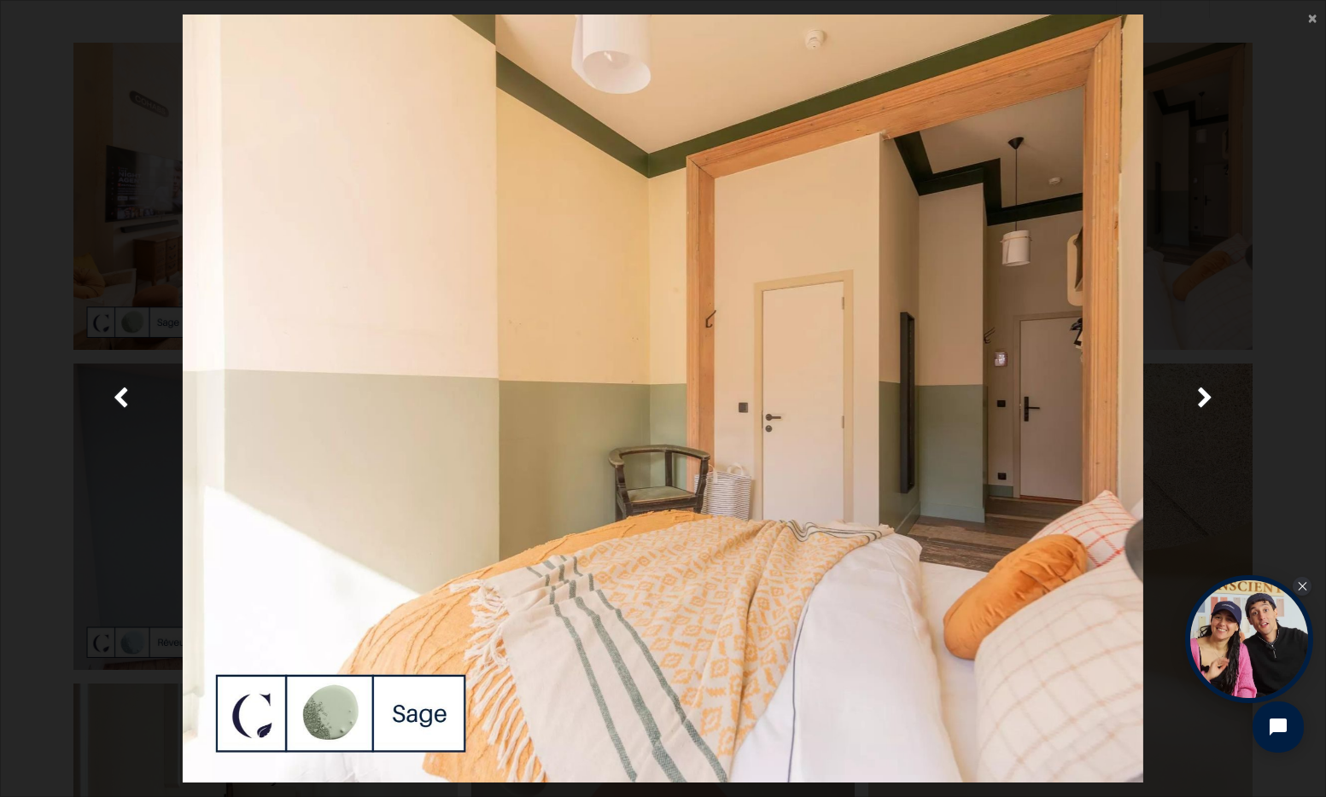
click at [1306, 18] on main "× Fermer" at bounding box center [663, 398] width 1324 height 795
click at [1314, 20] on span "×" at bounding box center [1312, 17] width 9 height 23
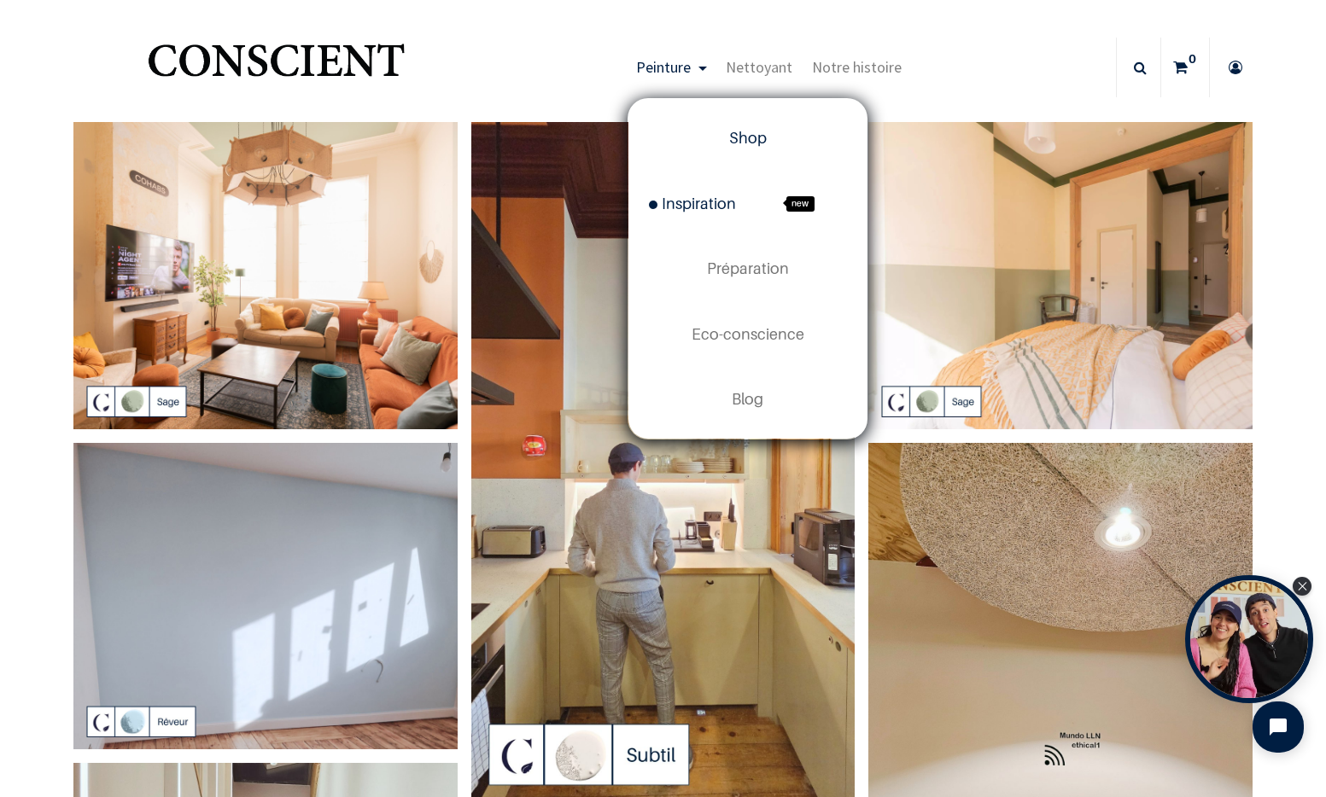
click at [762, 136] on span "Shop" at bounding box center [748, 138] width 38 height 18
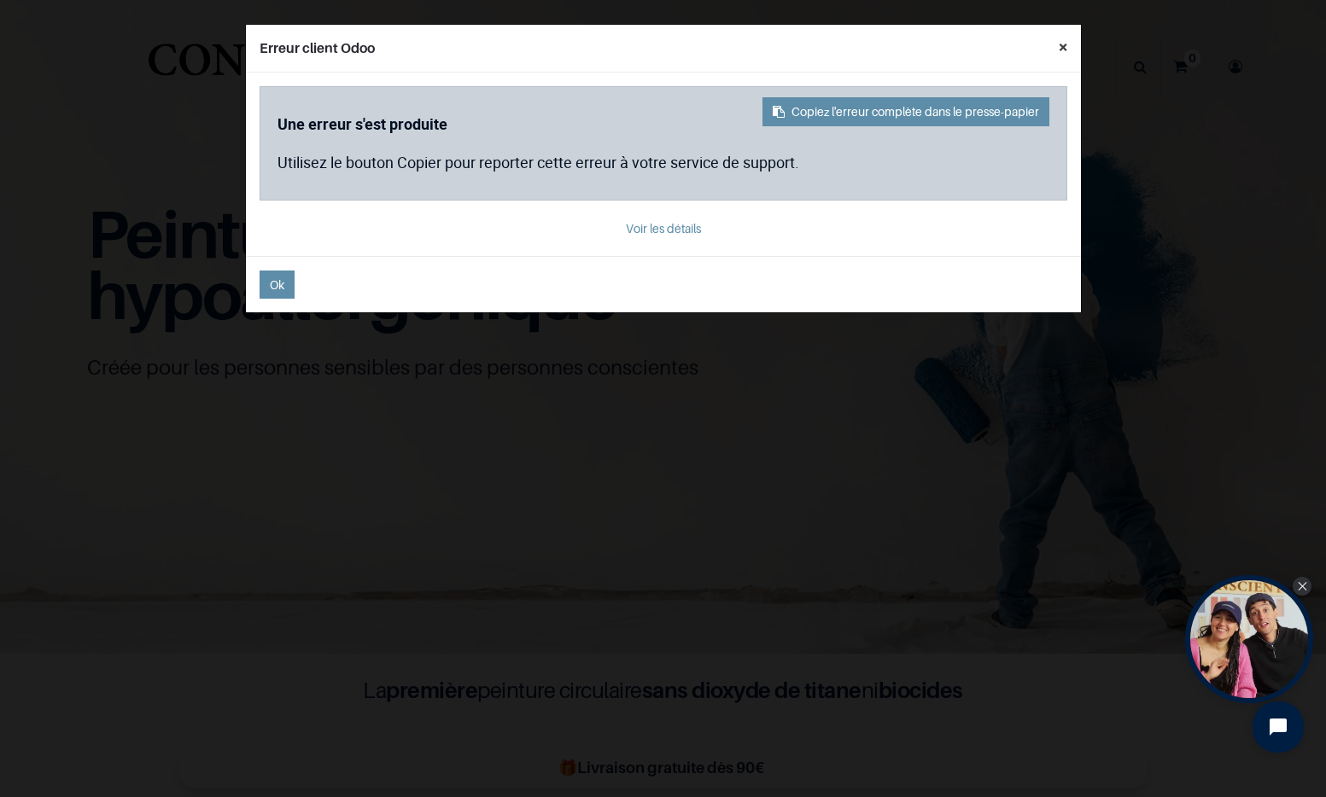
click at [1069, 42] on button "×" at bounding box center [1063, 47] width 36 height 44
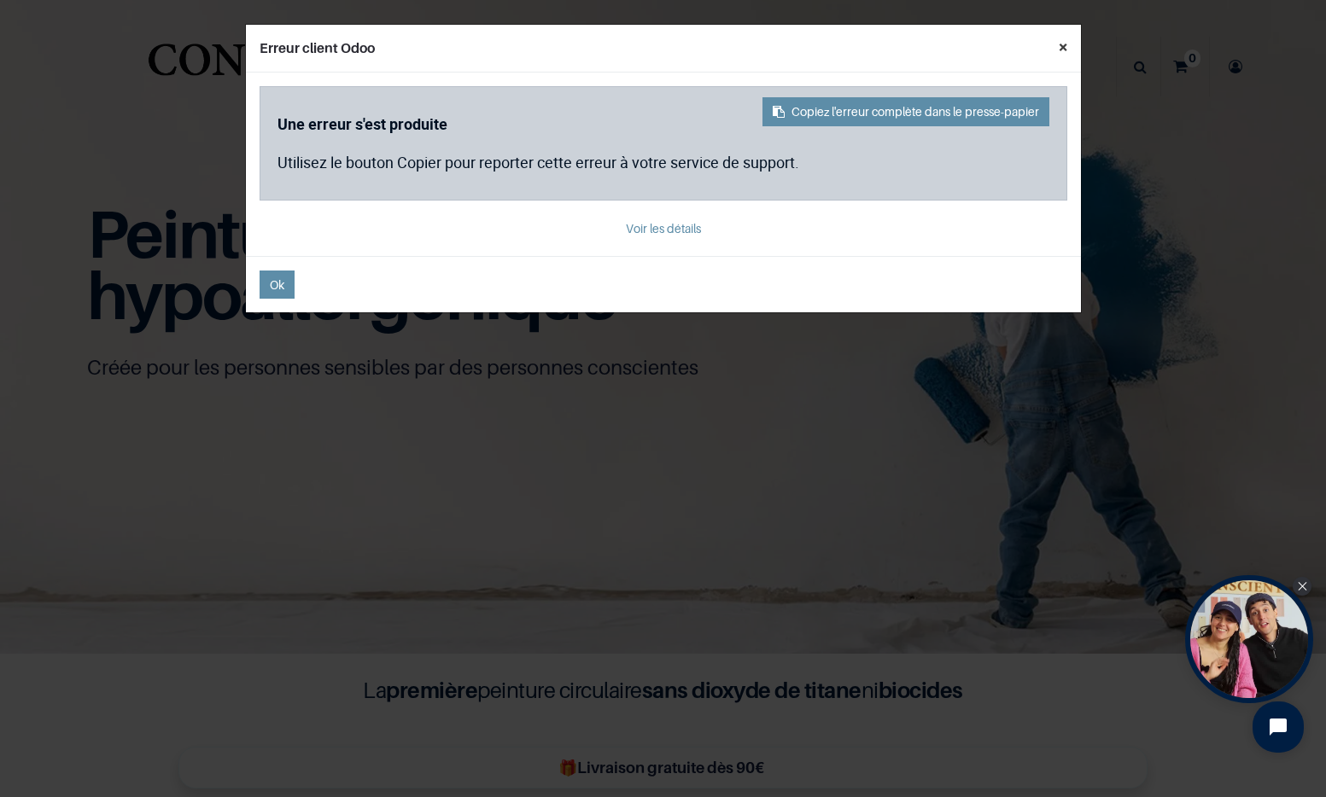
click at [1058, 52] on button "×" at bounding box center [1063, 47] width 36 height 44
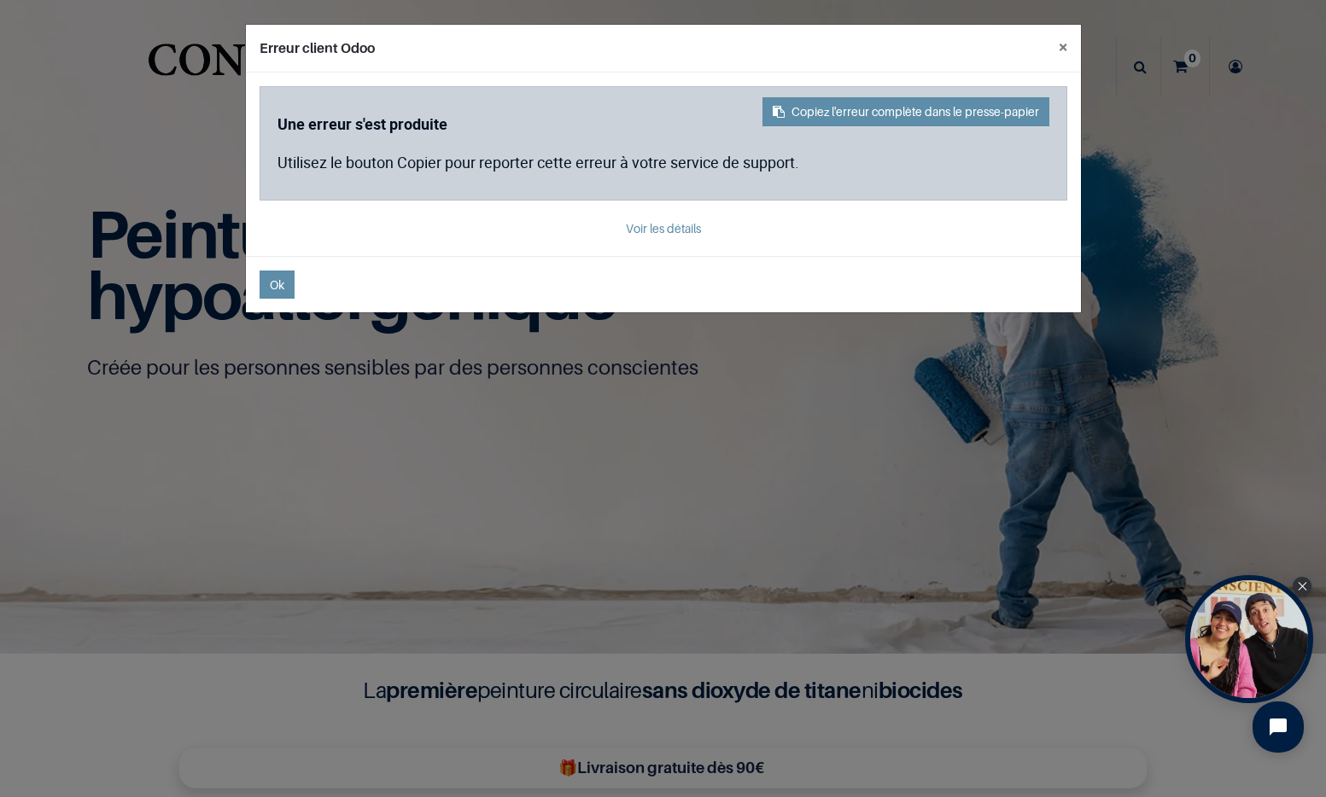
click at [1297, 589] on icon "Close Tolstoy widget" at bounding box center [1301, 586] width 9 height 9
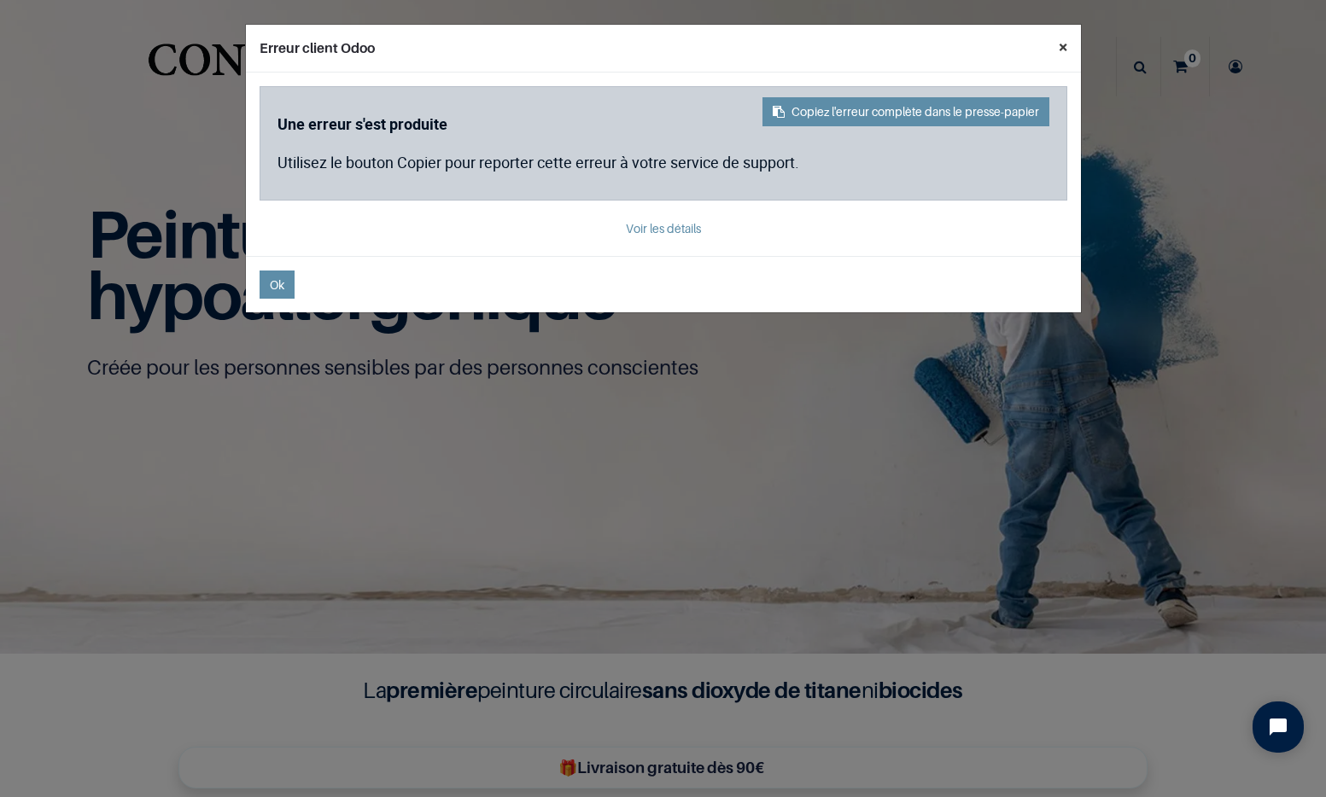
click at [1061, 39] on button "×" at bounding box center [1063, 47] width 36 height 44
